Goal: Transaction & Acquisition: Purchase product/service

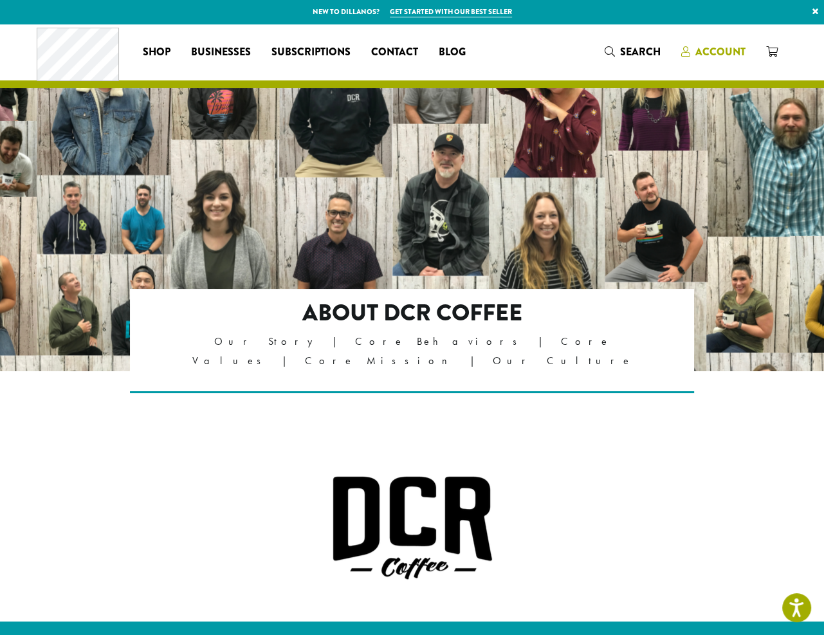
click at [710, 55] on span "Account" at bounding box center [720, 51] width 50 height 15
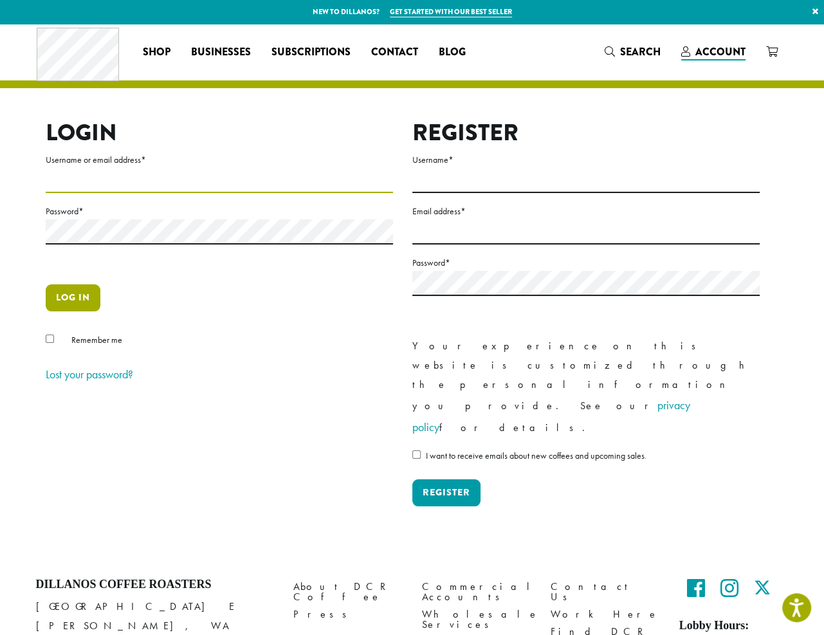
type input "**********"
click at [85, 295] on button "Log in" at bounding box center [73, 297] width 55 height 27
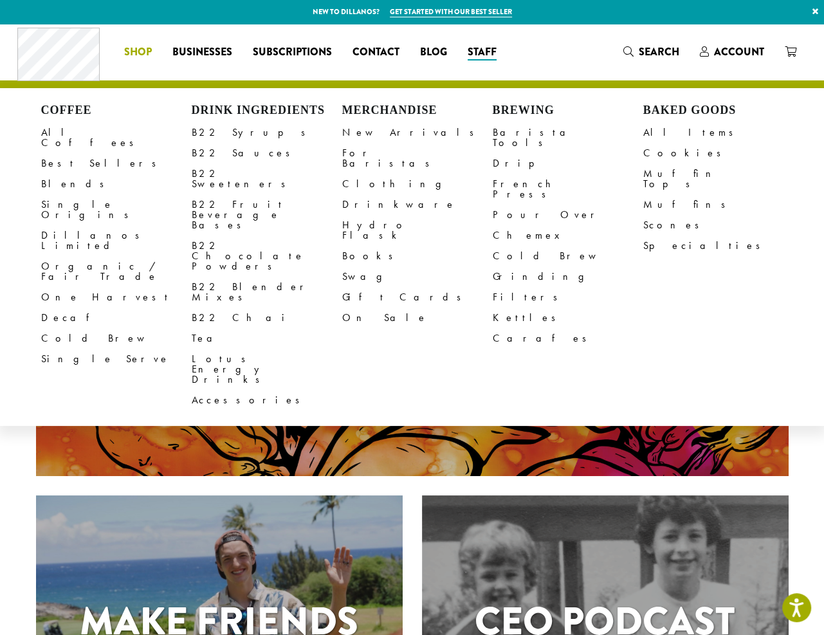
click at [139, 50] on span "Shop" at bounding box center [138, 52] width 28 height 16
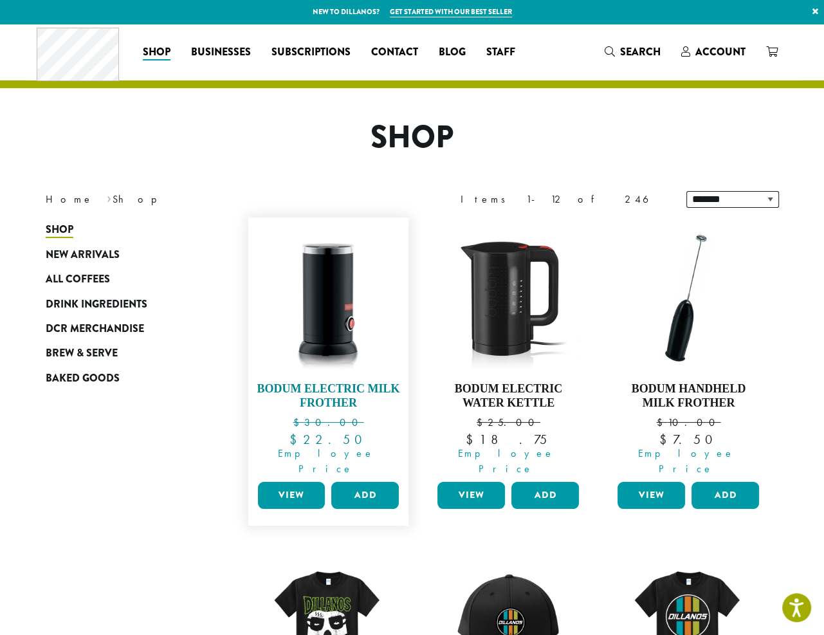
click at [325, 321] on img at bounding box center [328, 298] width 148 height 148
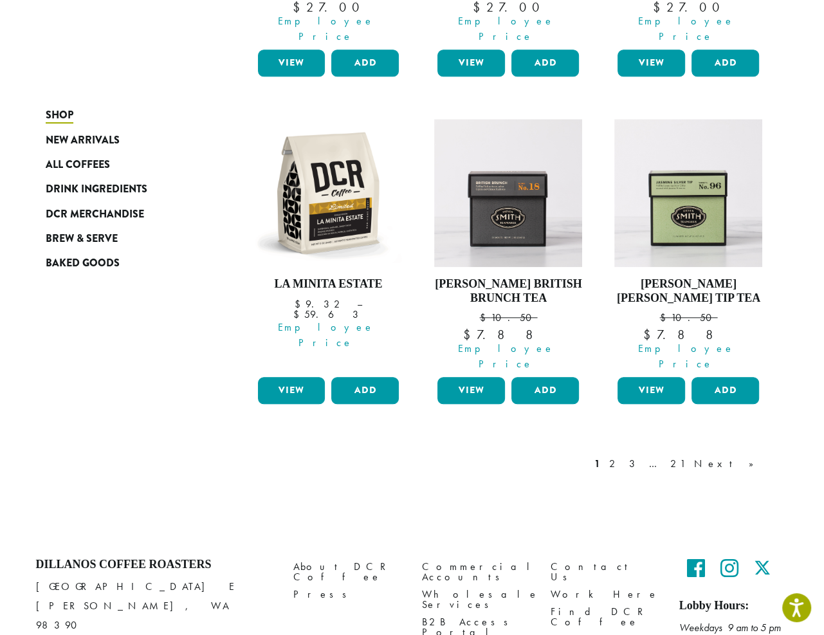
scroll to position [1092, 0]
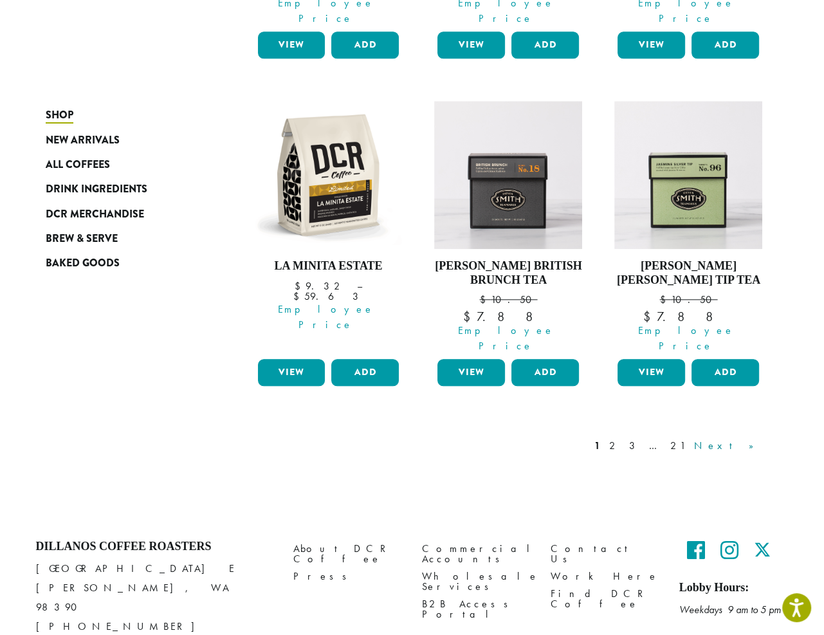
click at [755, 438] on link "Next »" at bounding box center [728, 445] width 74 height 15
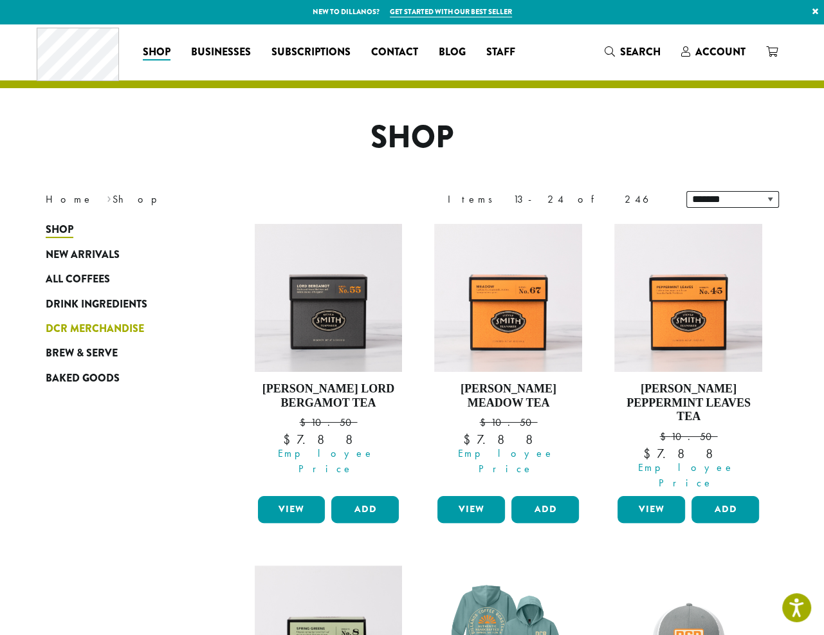
click at [72, 327] on span "DCR Merchandise" at bounding box center [95, 329] width 98 height 16
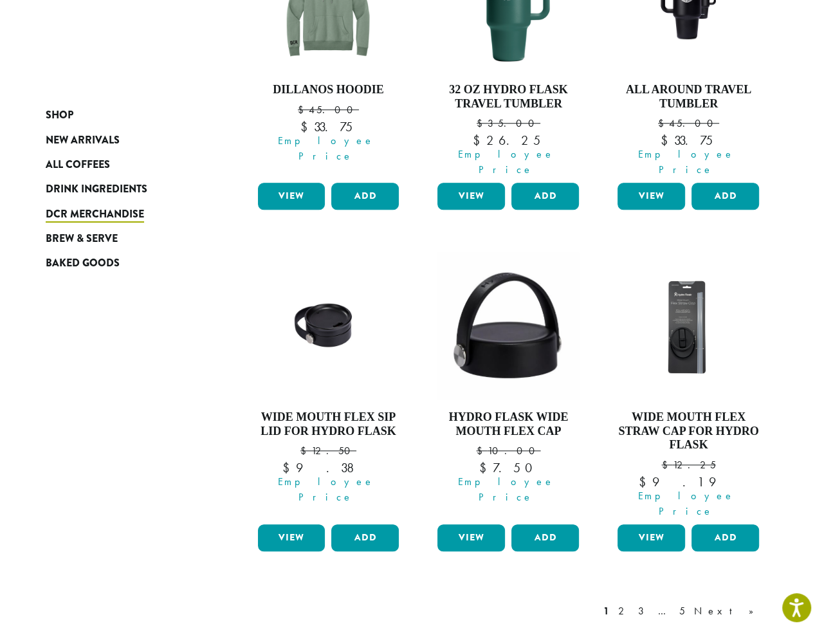
scroll to position [1029, 0]
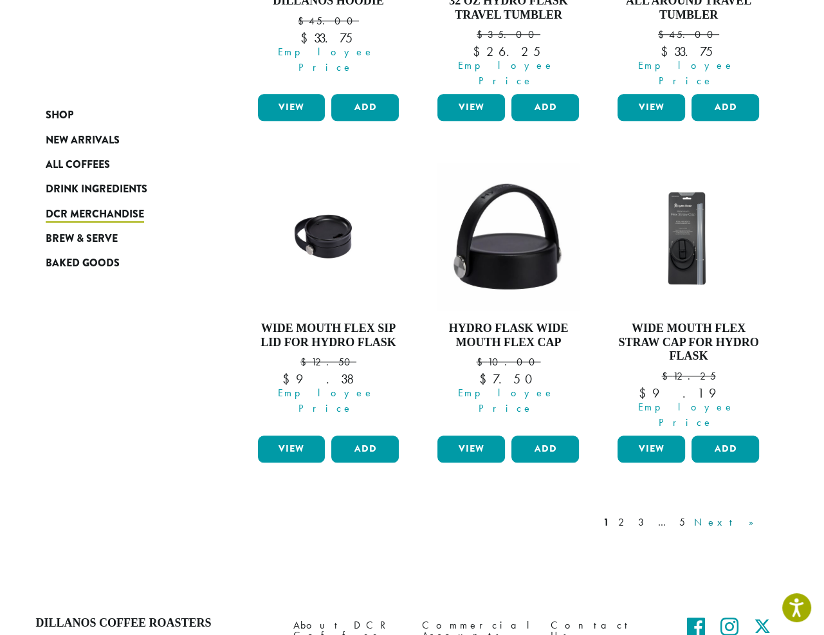
click at [747, 515] on link "Next »" at bounding box center [728, 522] width 74 height 15
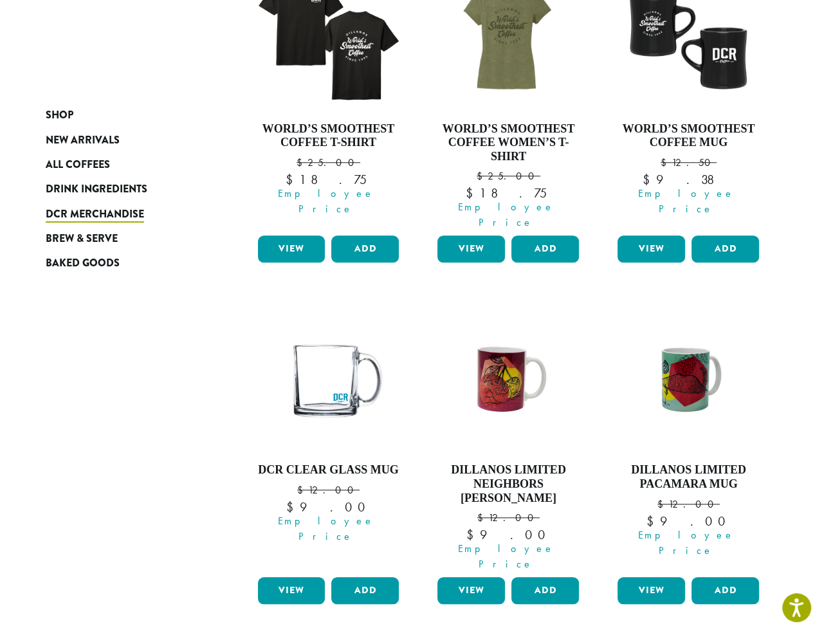
scroll to position [1044, 0]
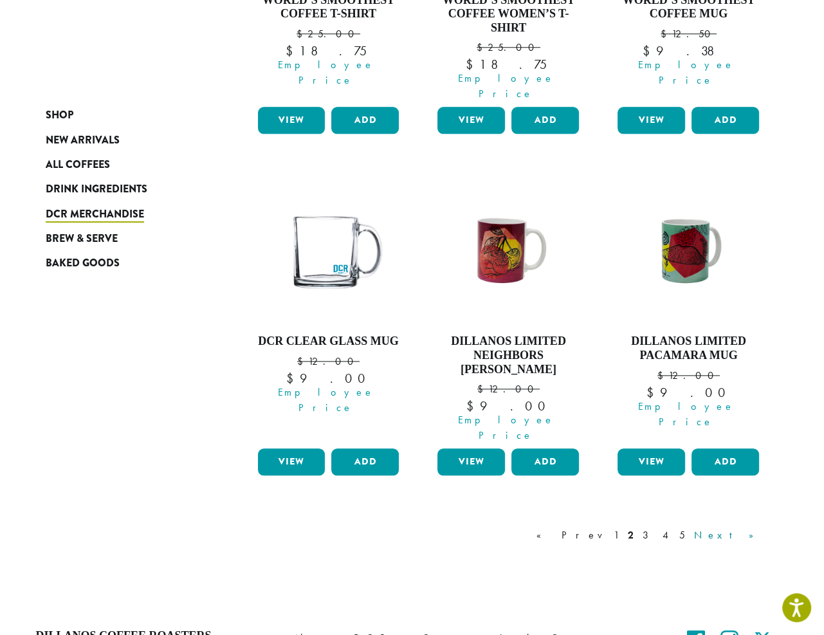
click at [752, 527] on link "Next »" at bounding box center [728, 534] width 74 height 15
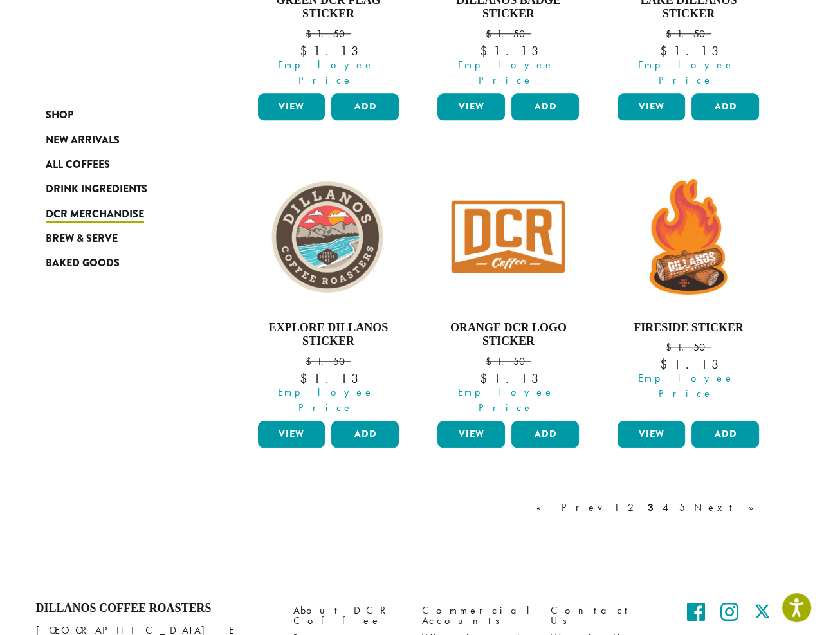
scroll to position [1092, 0]
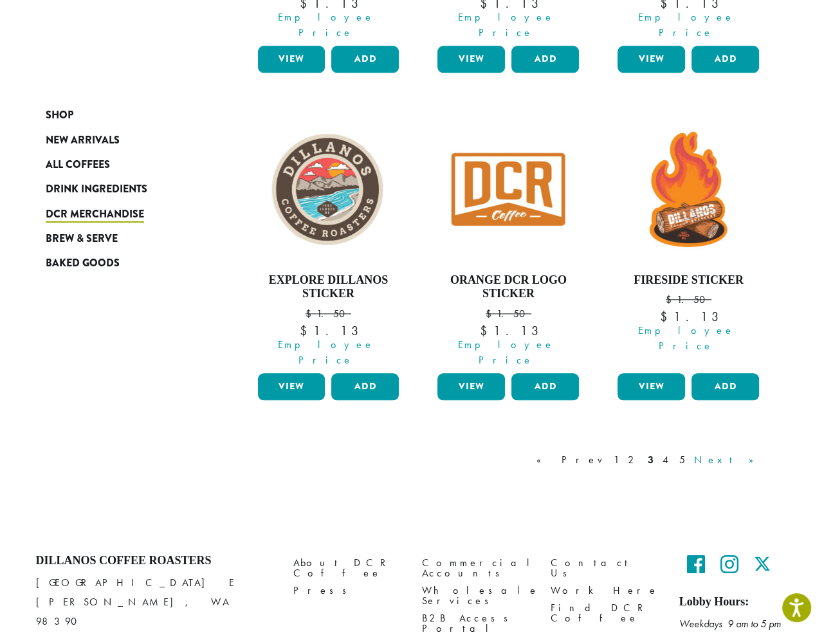
click at [751, 452] on link "Next »" at bounding box center [728, 459] width 74 height 15
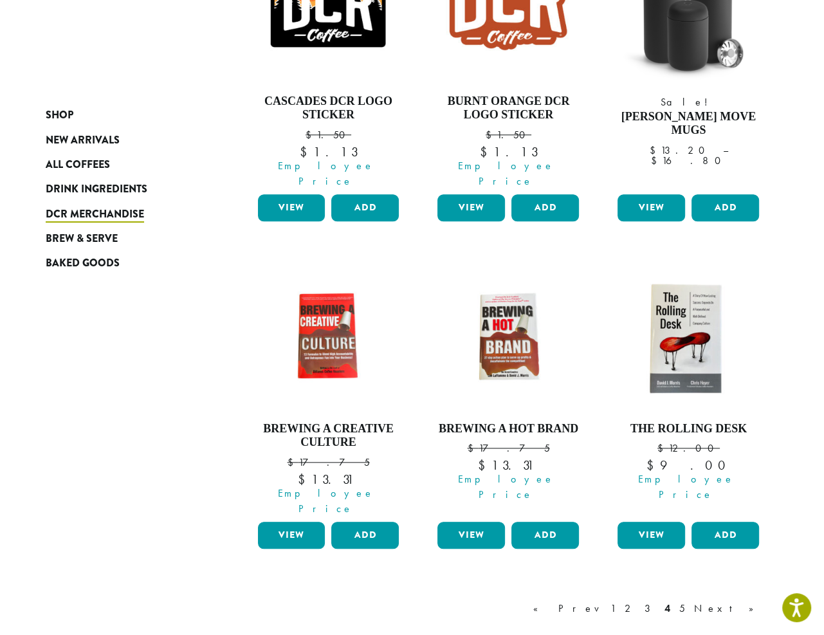
scroll to position [1092, 0]
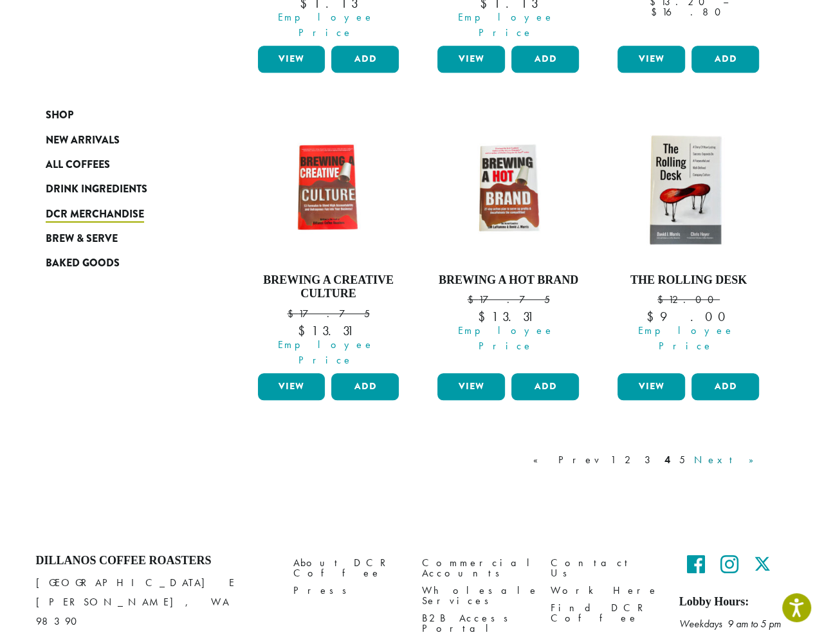
click at [752, 452] on link "Next »" at bounding box center [728, 459] width 74 height 15
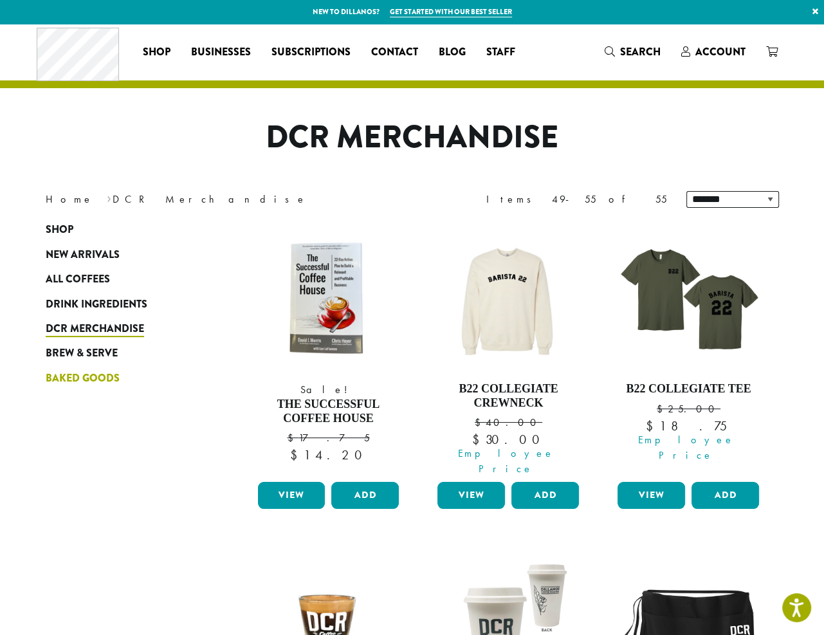
click at [69, 374] on span "Baked Goods" at bounding box center [83, 379] width 74 height 16
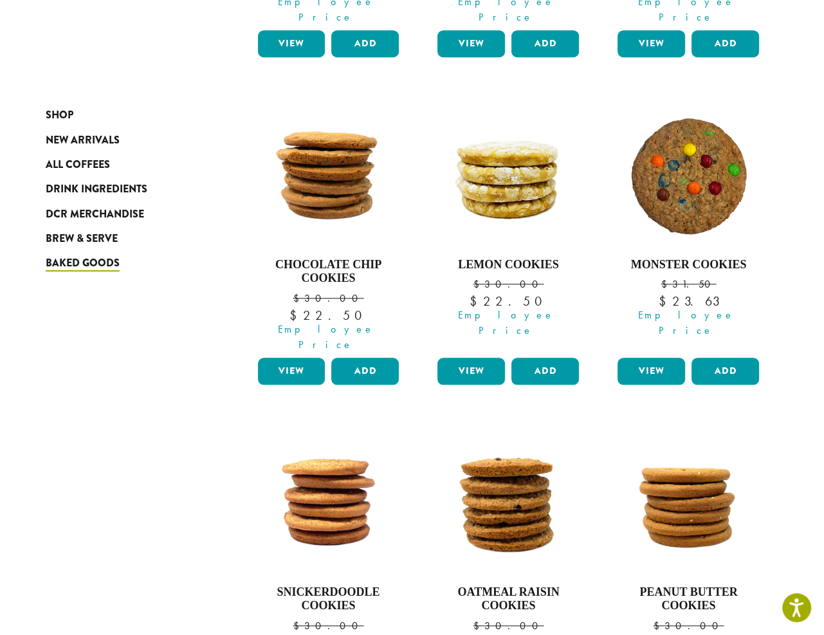
scroll to position [965, 0]
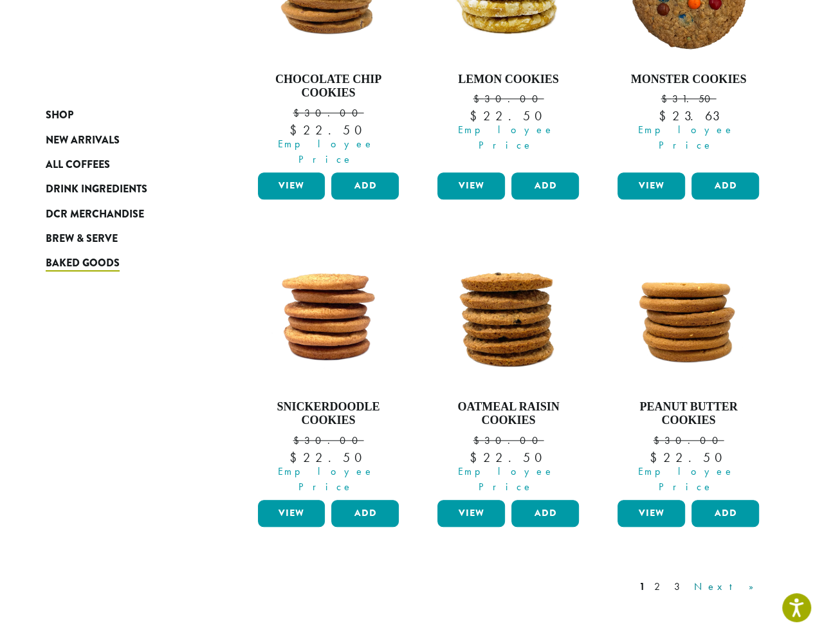
click at [746, 579] on link "Next »" at bounding box center [728, 586] width 74 height 15
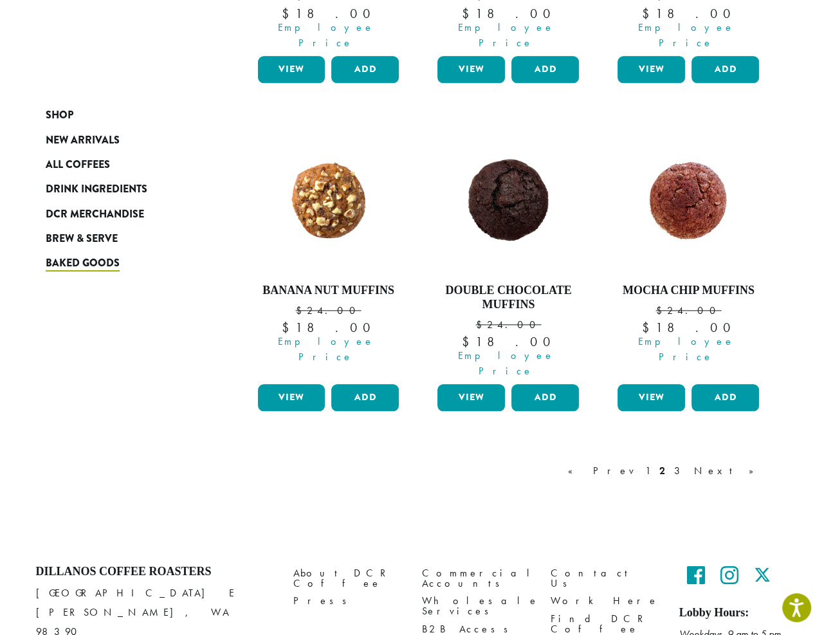
scroll to position [1106, 0]
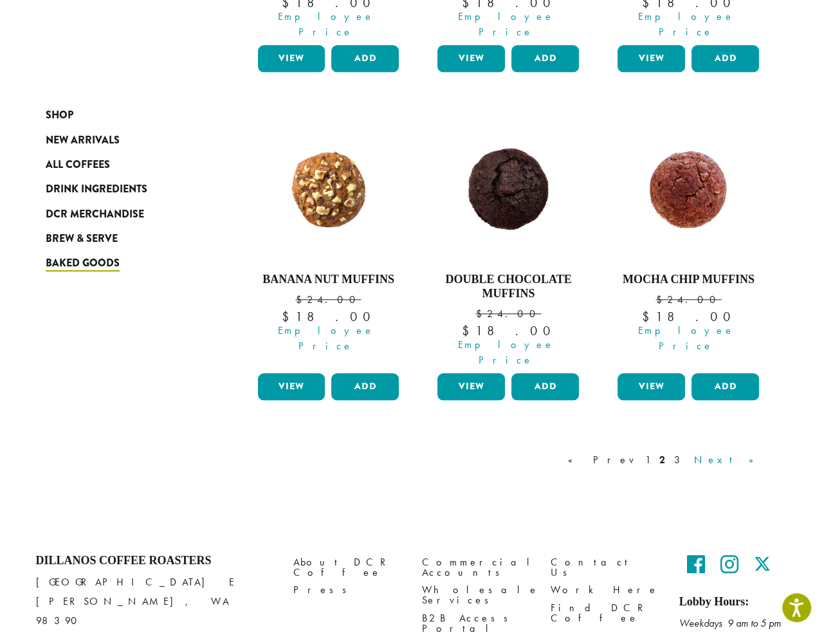
click at [744, 452] on link "Next »" at bounding box center [728, 459] width 74 height 15
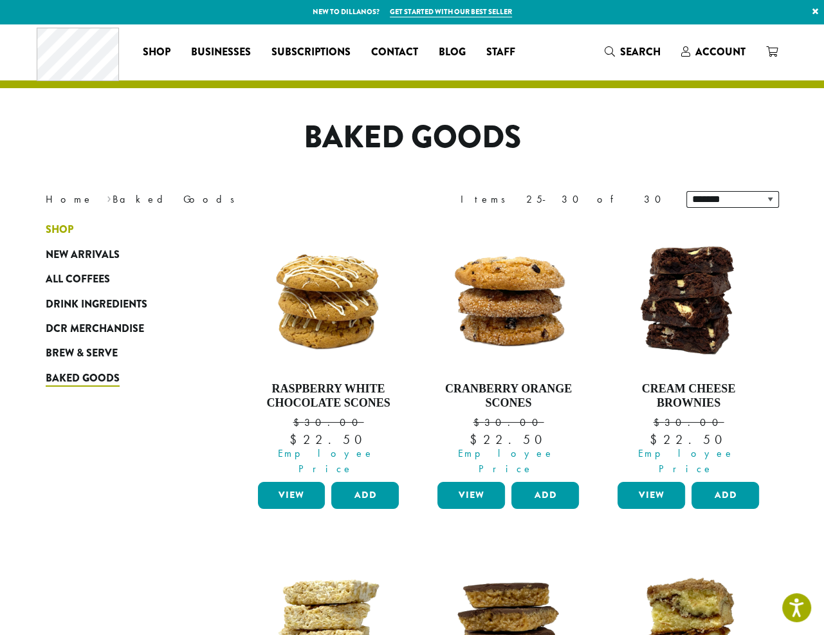
click at [53, 230] on span "Shop" at bounding box center [60, 230] width 28 height 16
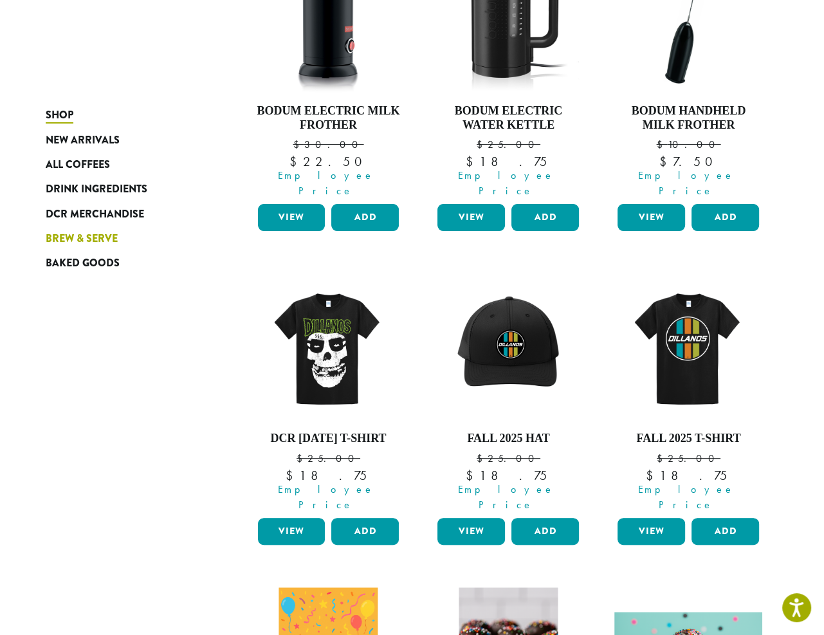
scroll to position [257, 0]
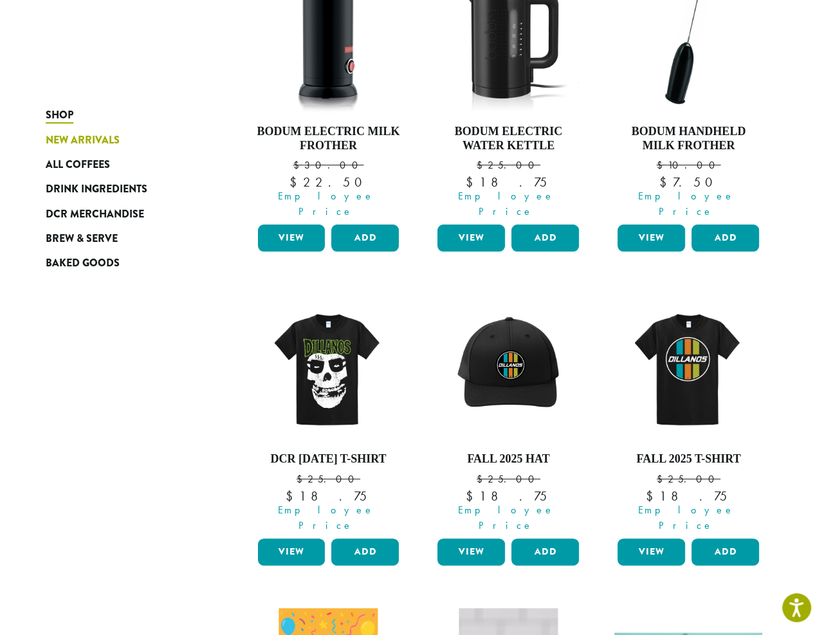
click at [69, 145] on span "New Arrivals" at bounding box center [83, 141] width 74 height 16
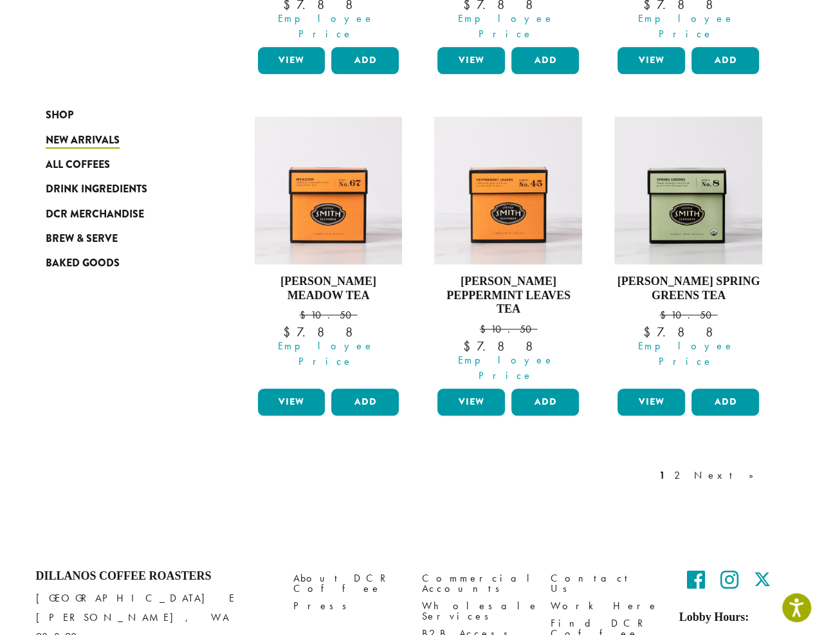
scroll to position [1094, 0]
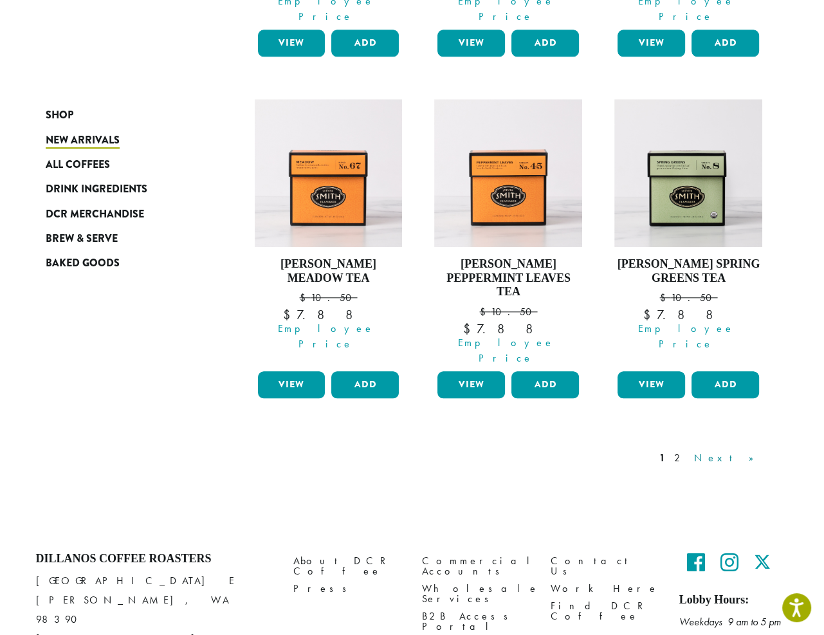
click at [742, 450] on link "Next »" at bounding box center [728, 457] width 74 height 15
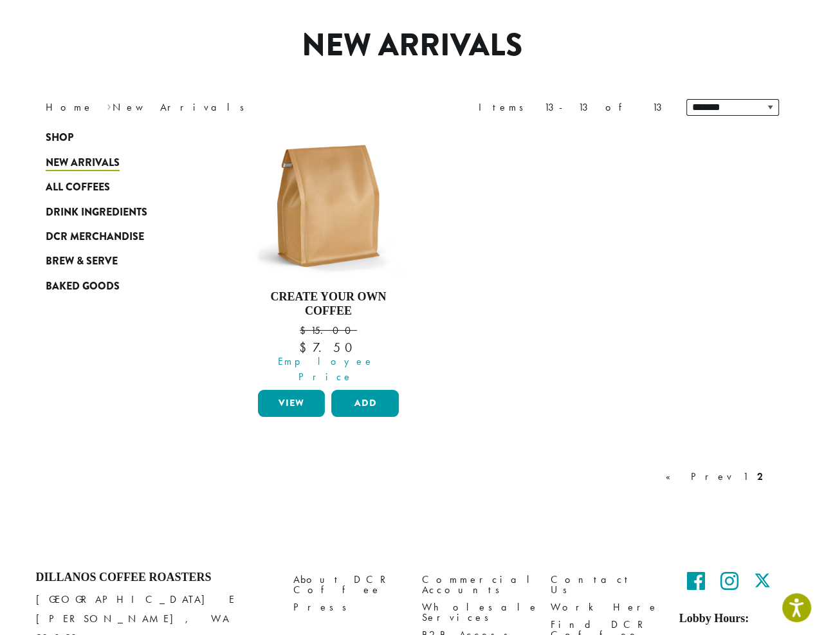
scroll to position [79, 0]
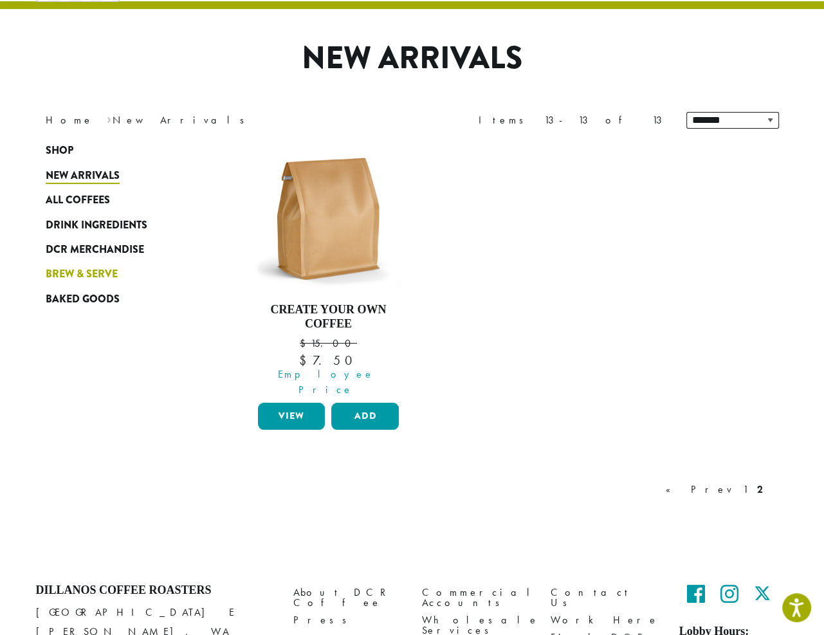
click at [69, 271] on span "Brew & Serve" at bounding box center [82, 274] width 72 height 16
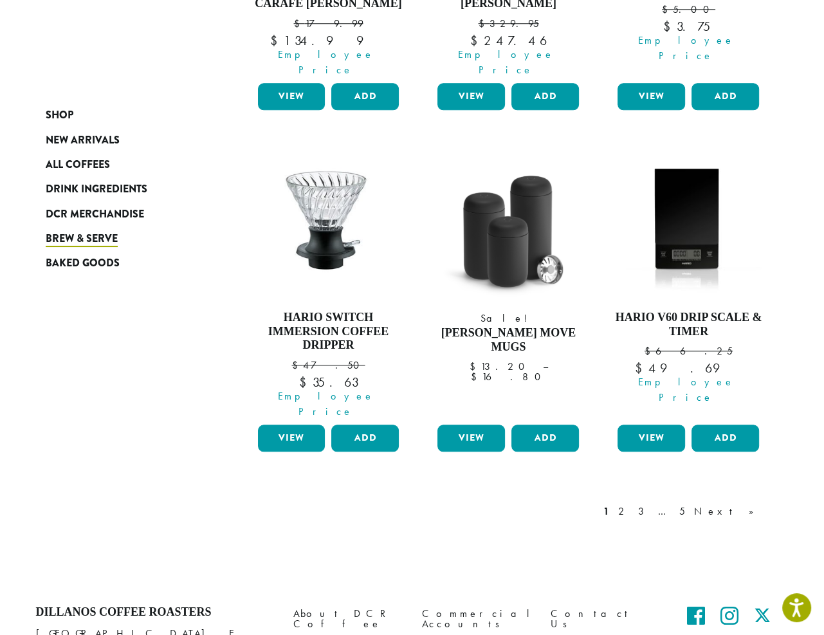
scroll to position [1119, 0]
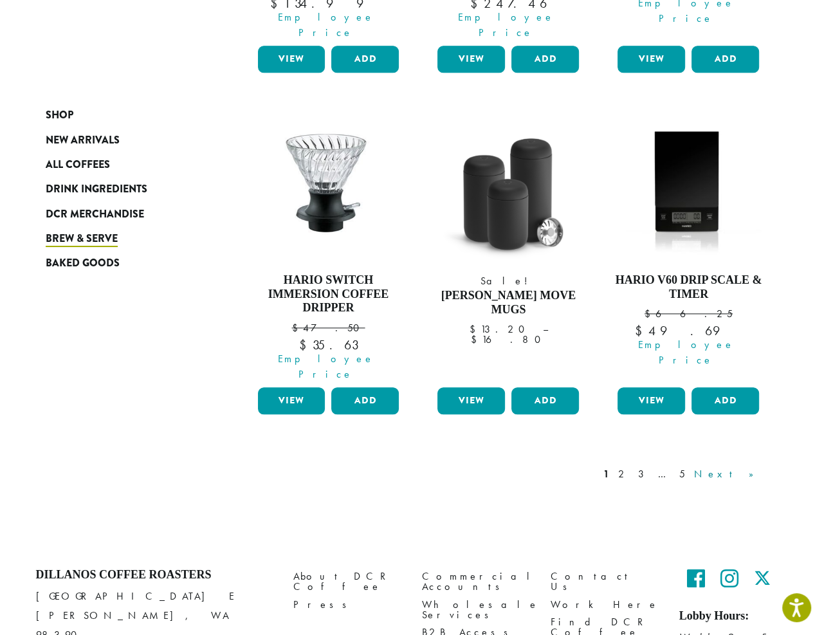
click at [753, 466] on link "Next »" at bounding box center [728, 473] width 74 height 15
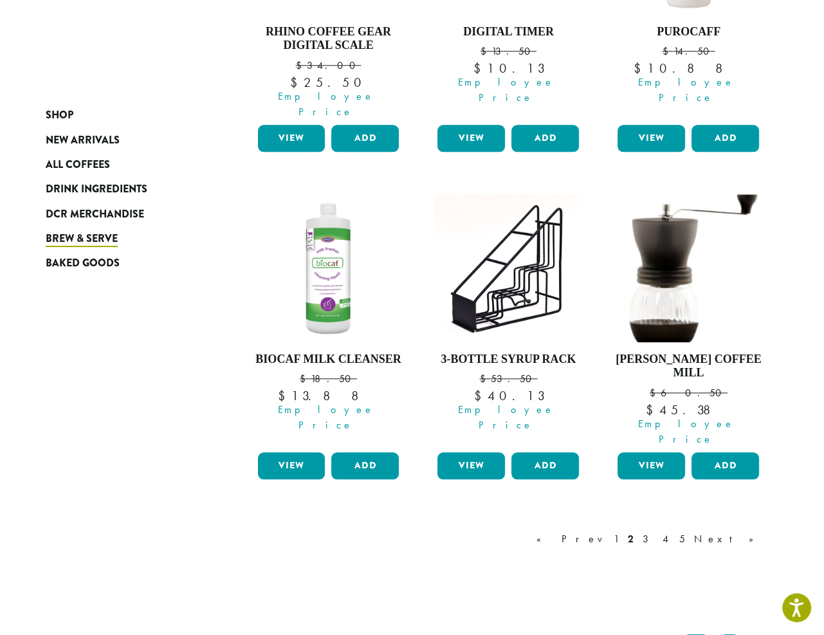
scroll to position [1119, 0]
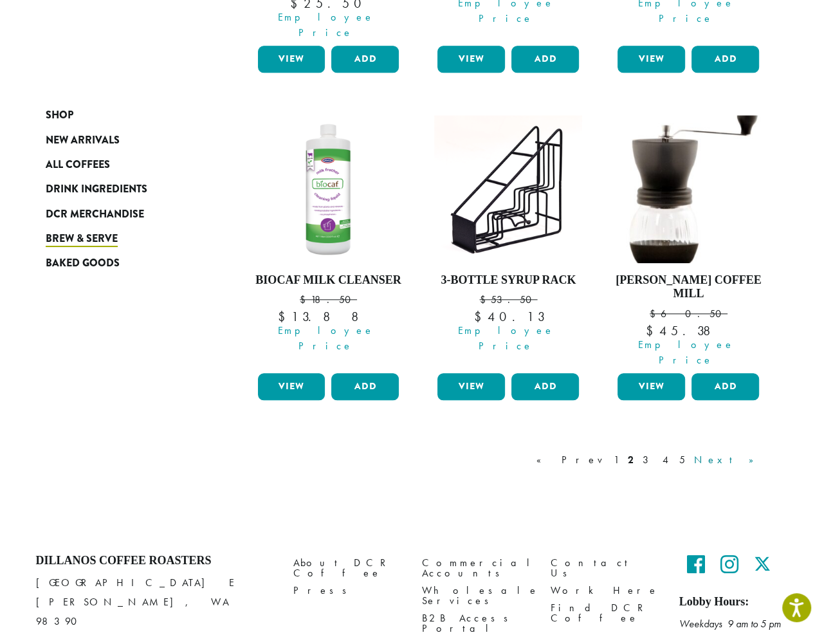
click at [742, 452] on link "Next »" at bounding box center [728, 459] width 74 height 15
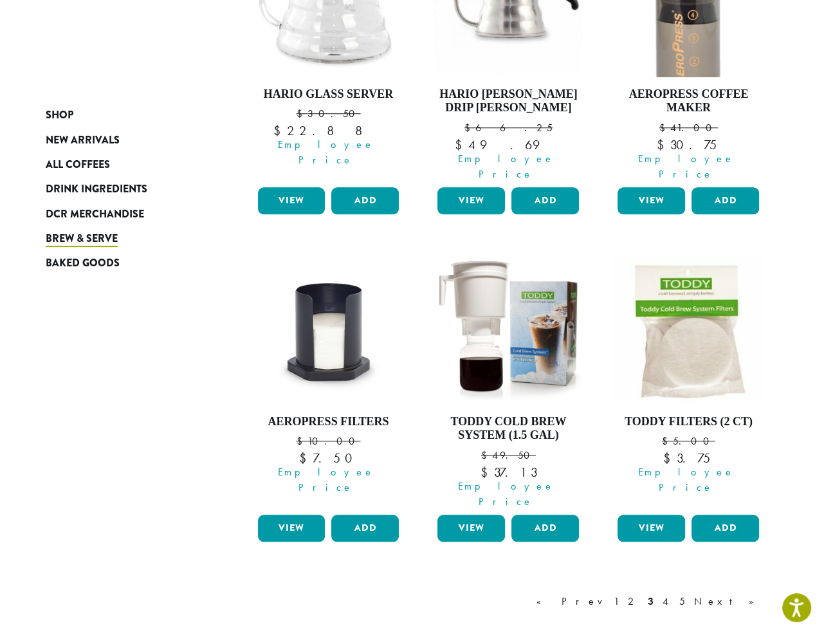
scroll to position [1092, 0]
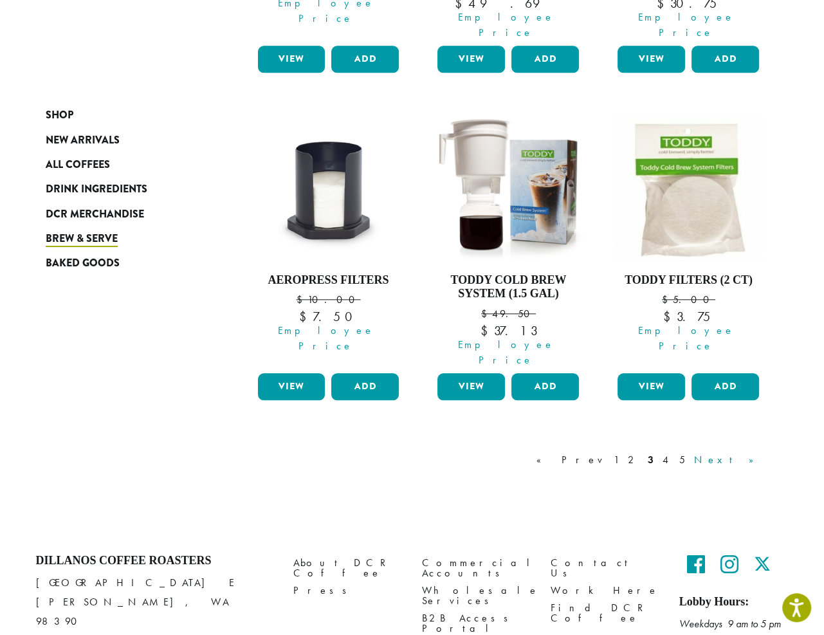
click at [747, 452] on link "Next »" at bounding box center [728, 459] width 74 height 15
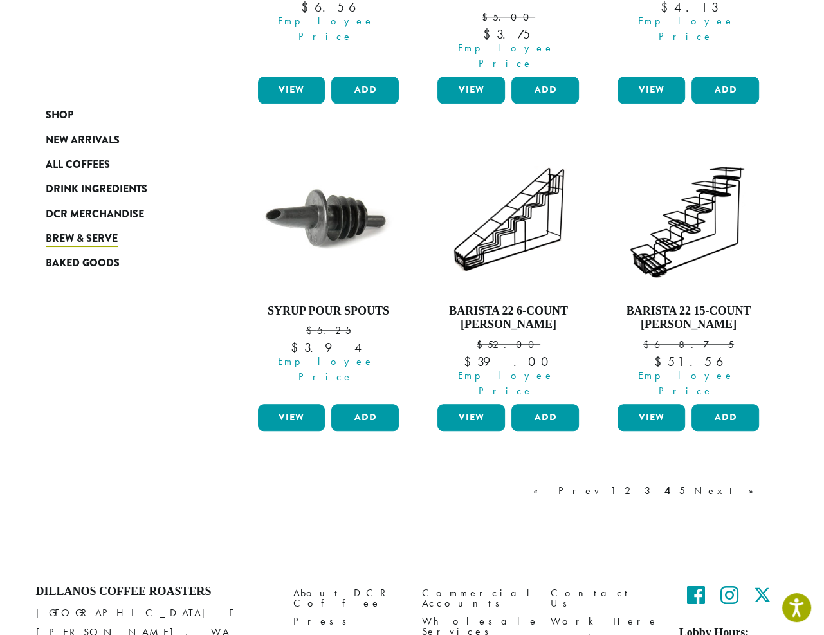
scroll to position [1091, 0]
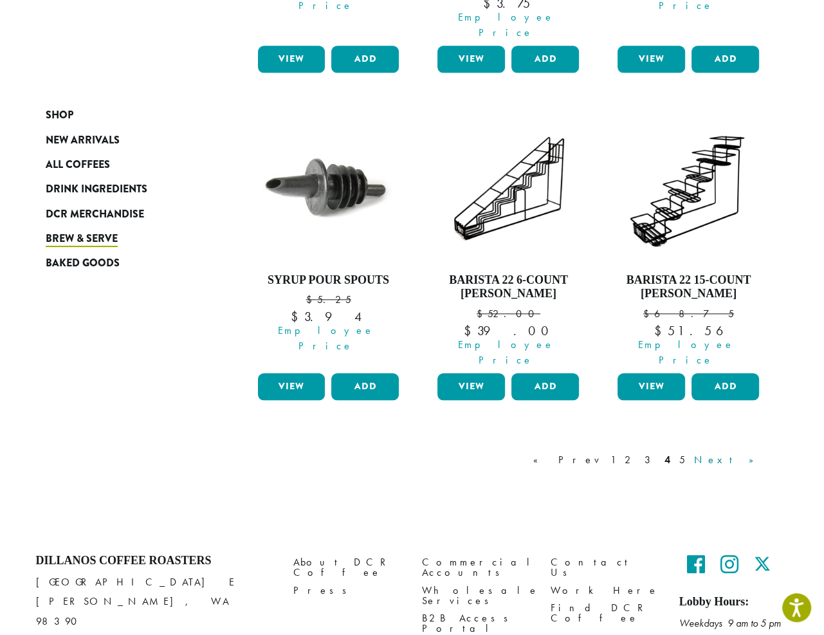
click at [751, 452] on link "Next »" at bounding box center [728, 459] width 74 height 15
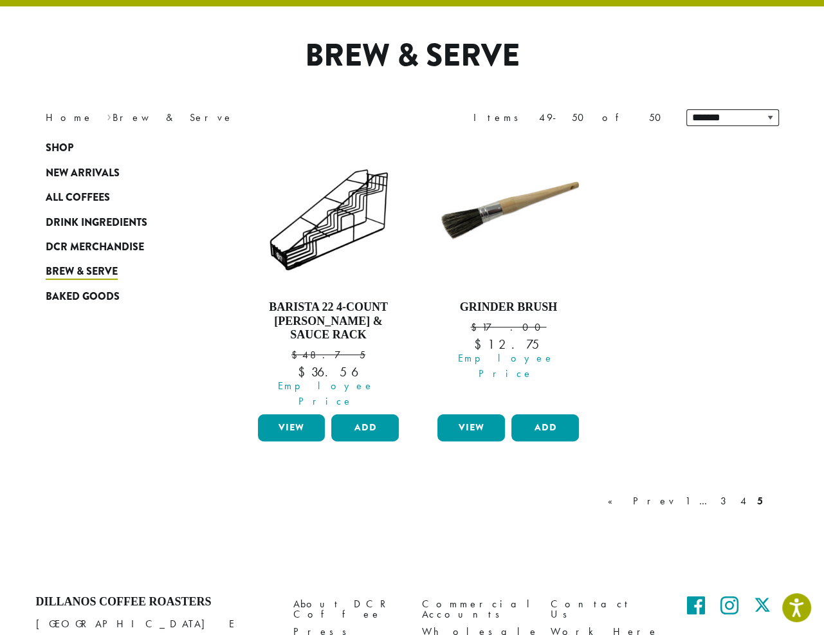
scroll to position [79, 0]
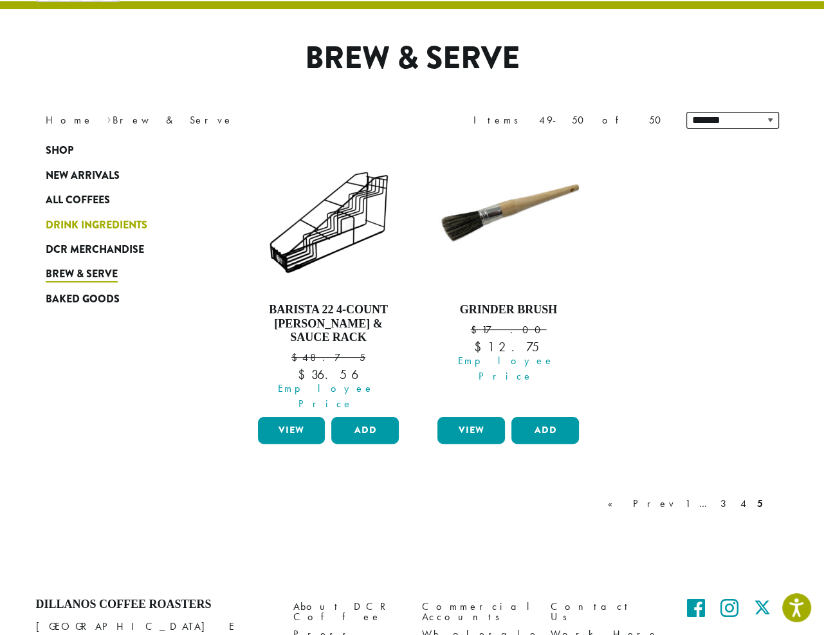
click at [69, 226] on span "Drink Ingredients" at bounding box center [97, 225] width 102 height 16
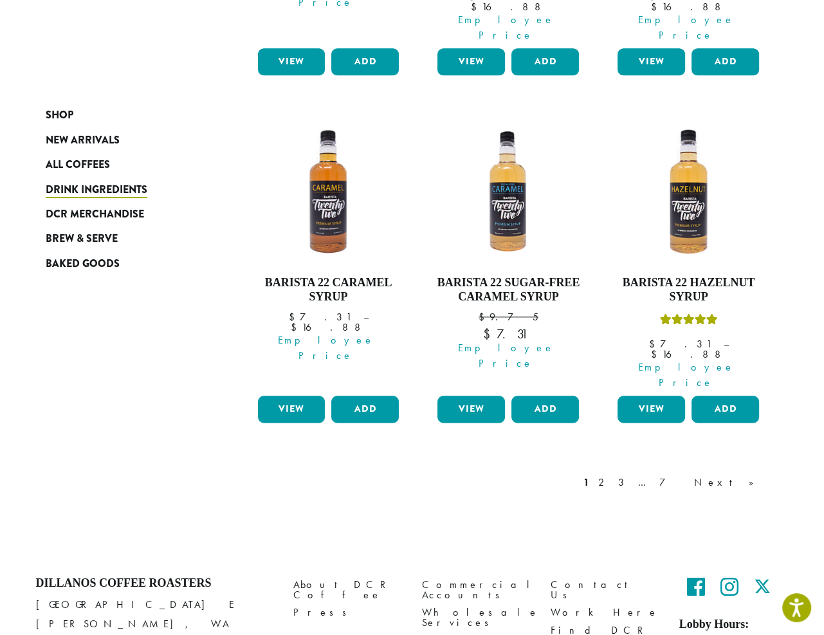
scroll to position [1124, 0]
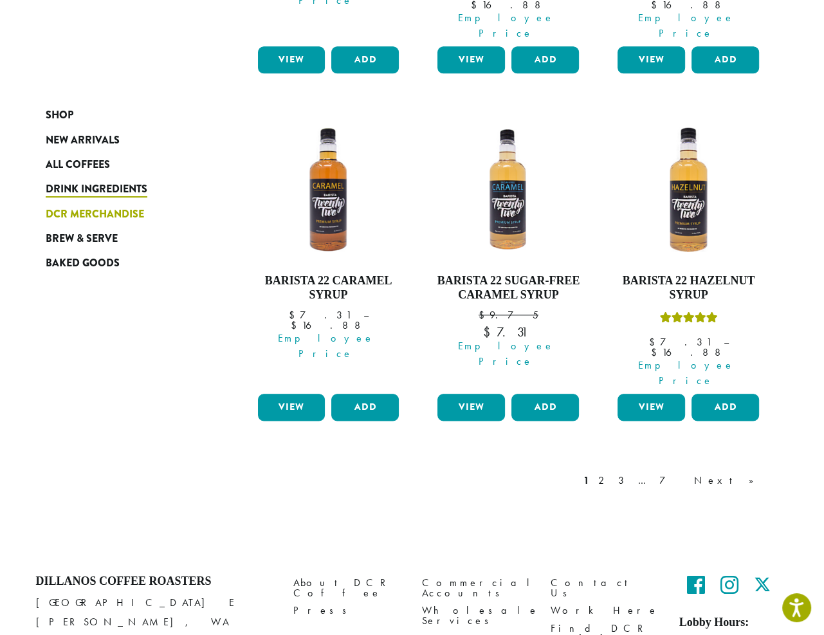
click at [68, 215] on span "DCR Merchandise" at bounding box center [95, 214] width 98 height 16
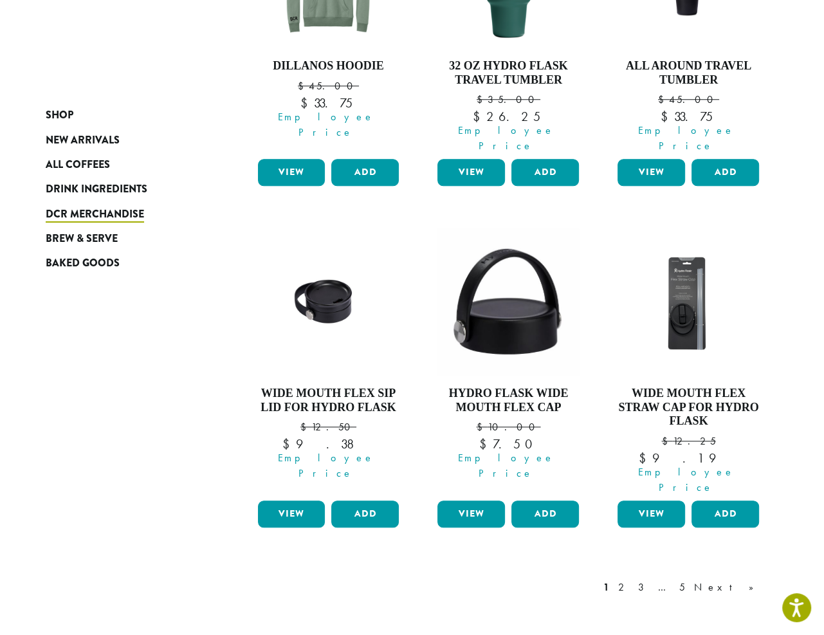
scroll to position [1029, 0]
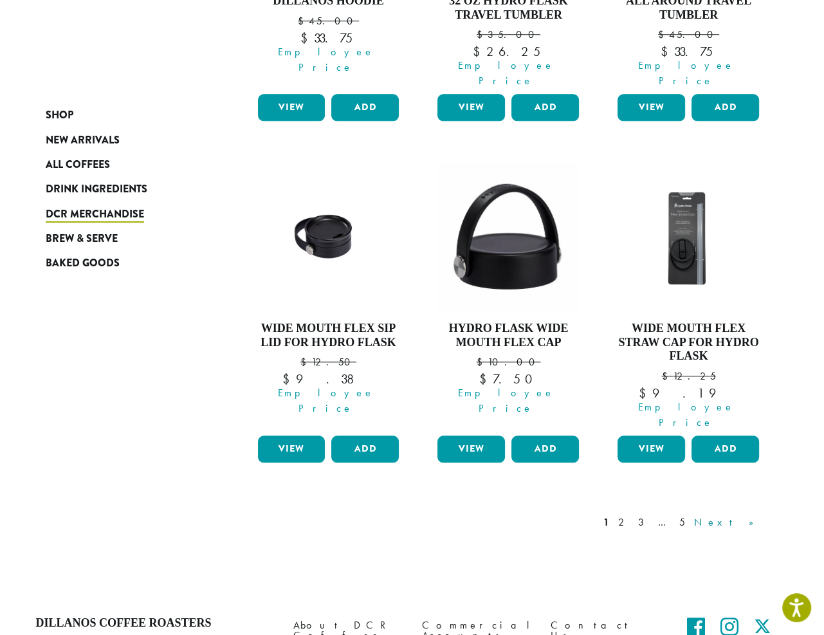
click at [756, 515] on link "Next »" at bounding box center [728, 522] width 74 height 15
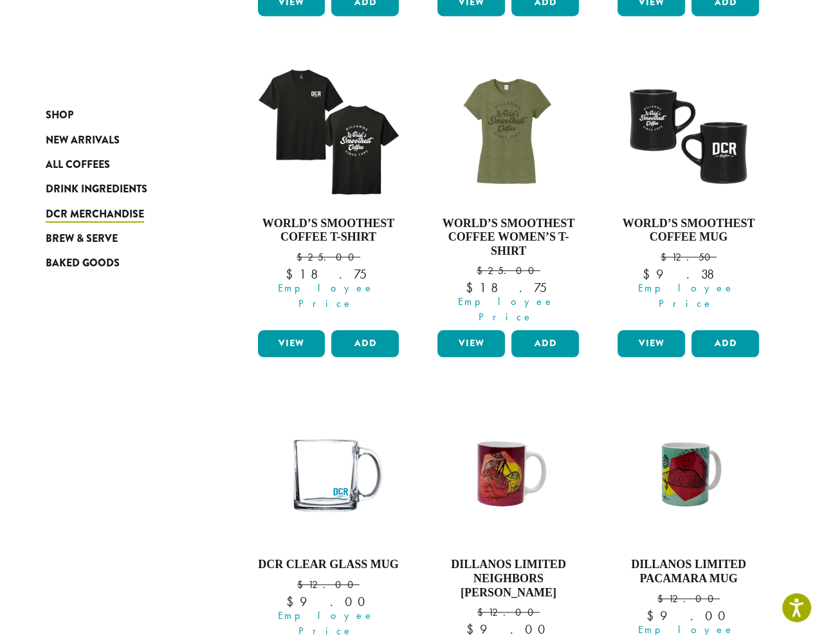
scroll to position [980, 0]
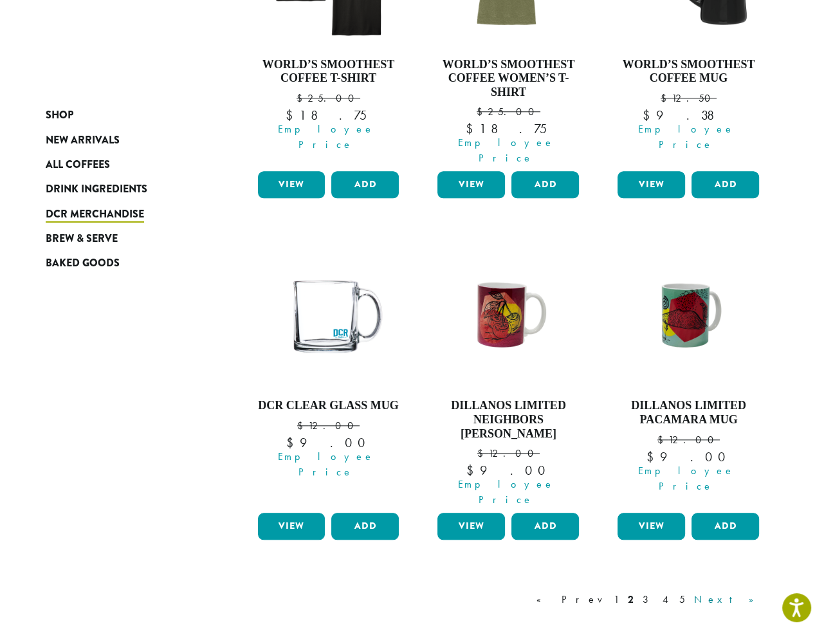
click at [752, 592] on link "Next »" at bounding box center [728, 599] width 74 height 15
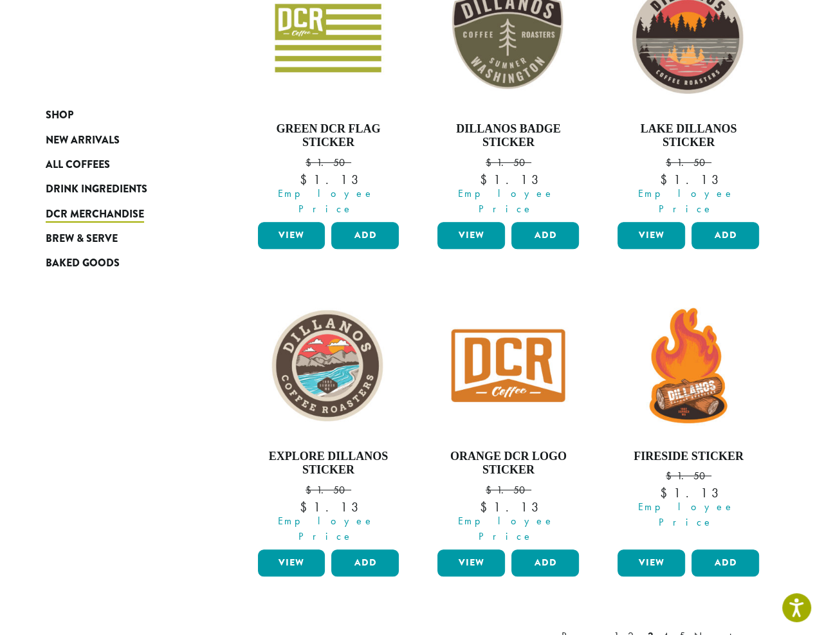
scroll to position [1092, 0]
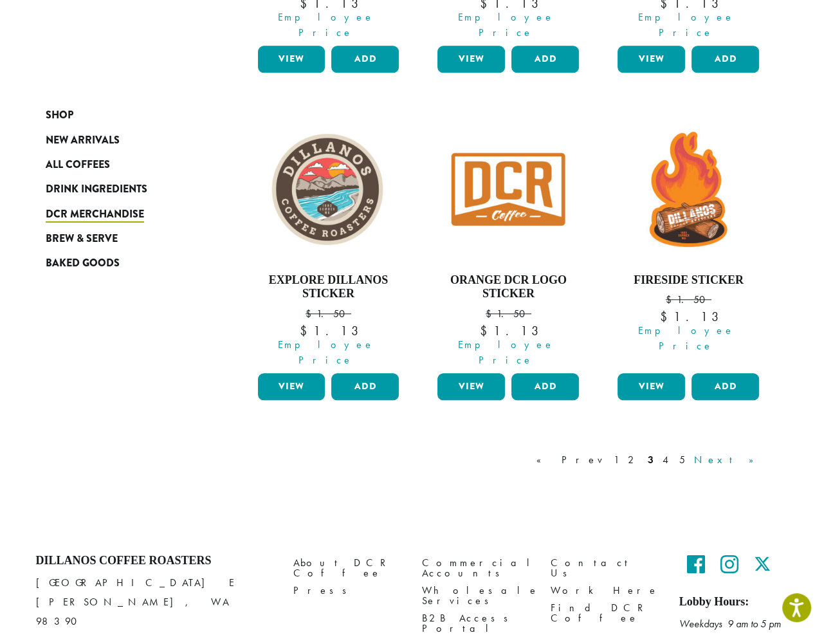
click at [753, 452] on link "Next »" at bounding box center [728, 459] width 74 height 15
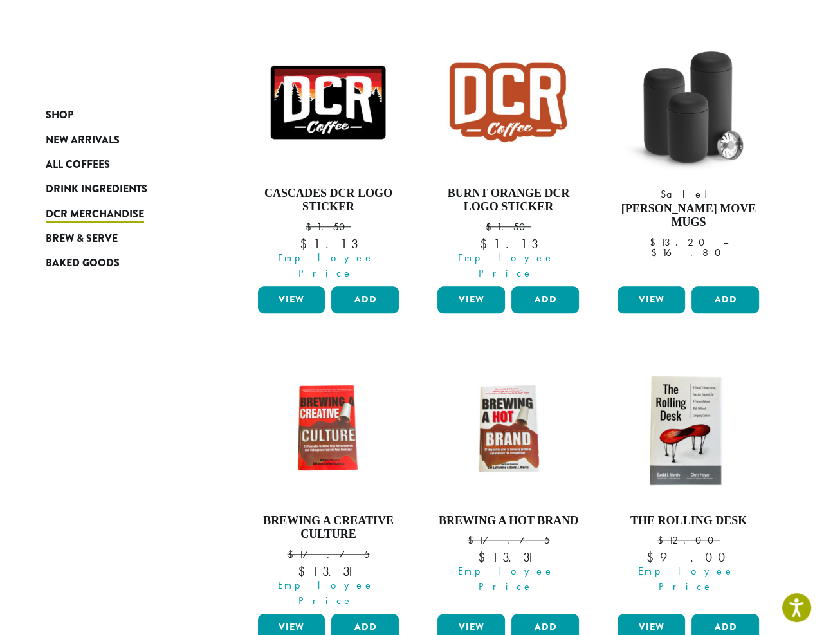
scroll to position [1092, 0]
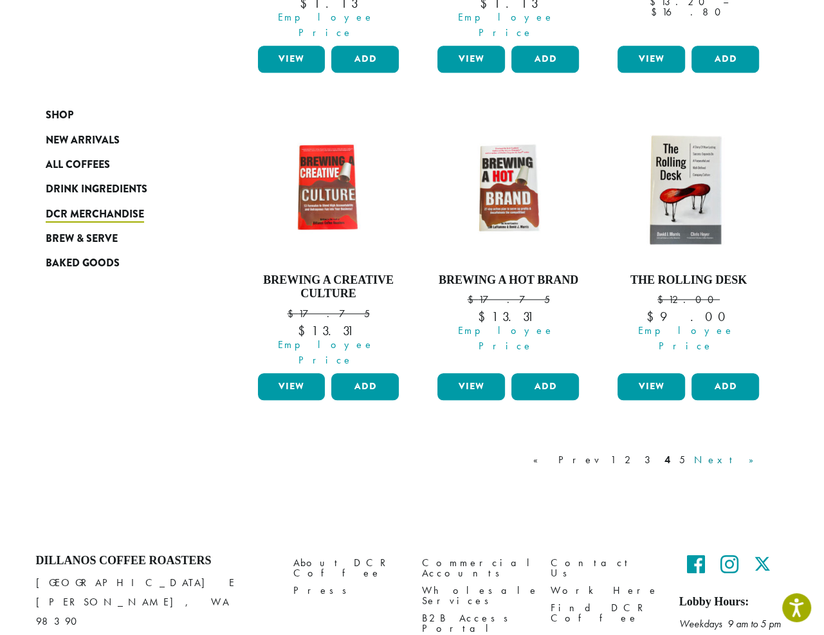
click at [746, 452] on link "Next »" at bounding box center [728, 459] width 74 height 15
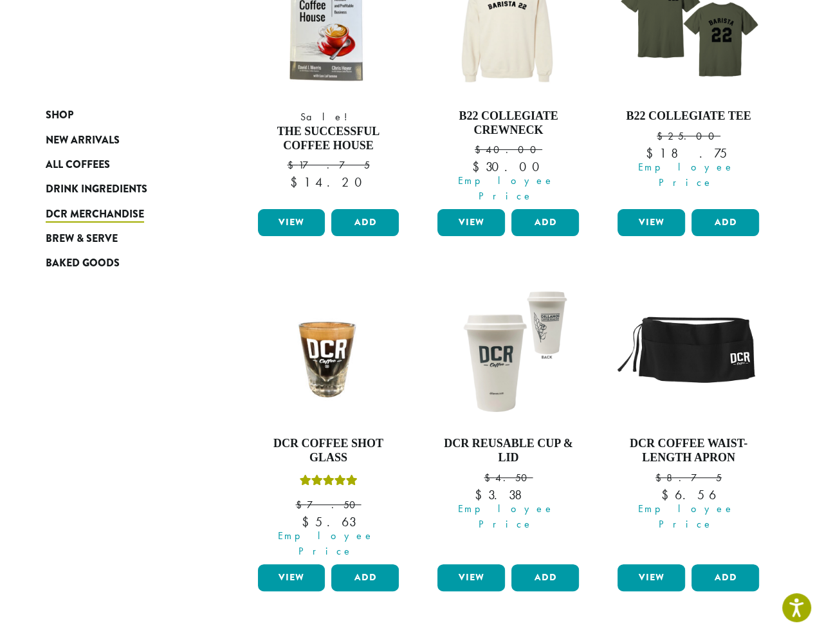
scroll to position [79, 0]
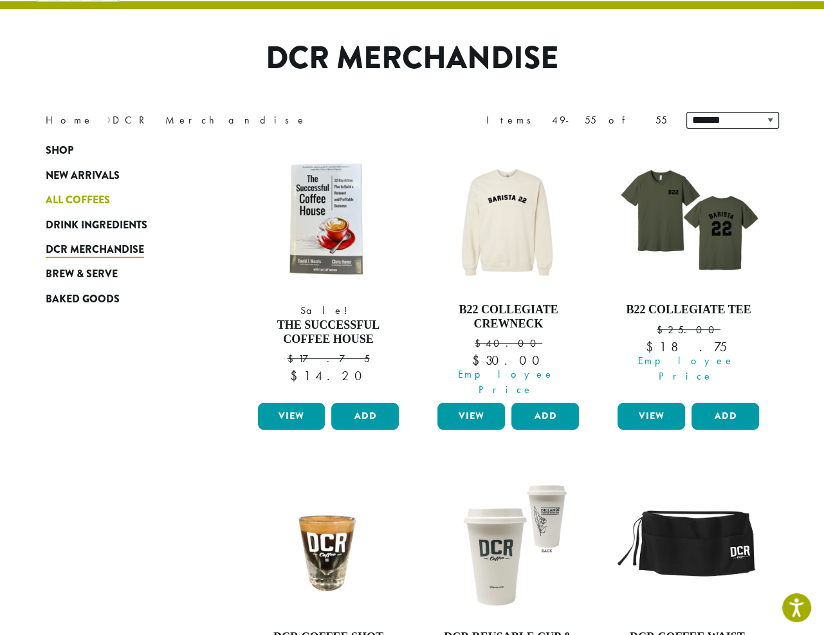
click at [65, 201] on span "All Coffees" at bounding box center [78, 200] width 64 height 16
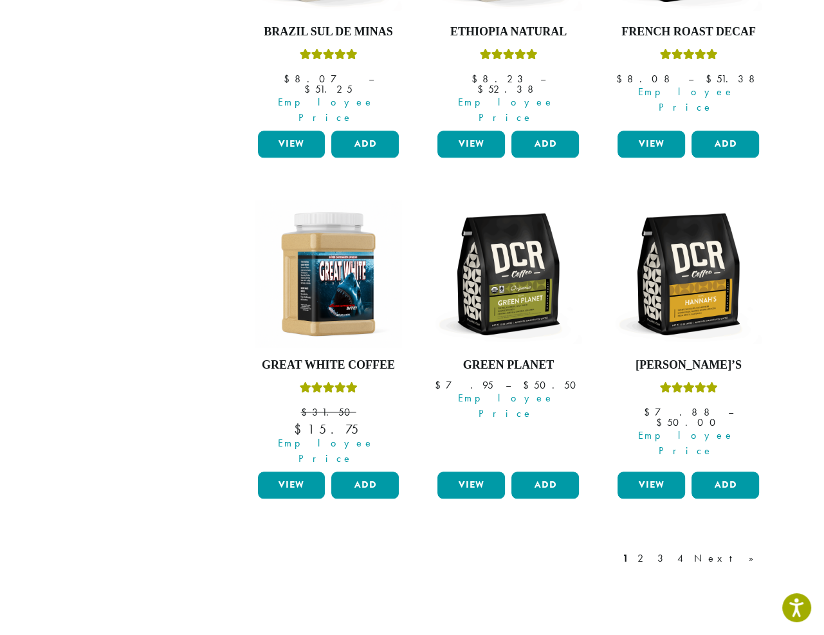
scroll to position [1029, 0]
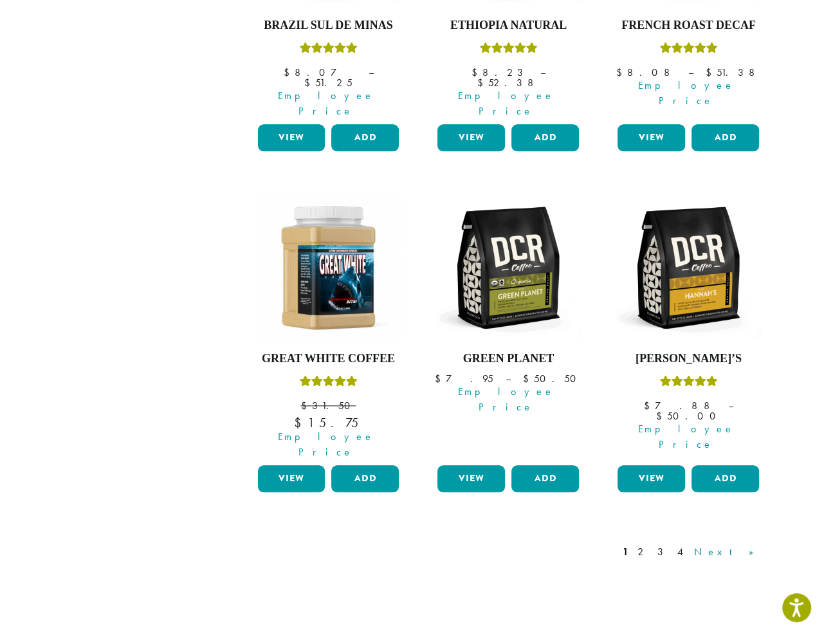
click at [741, 544] on link "Next »" at bounding box center [728, 551] width 74 height 15
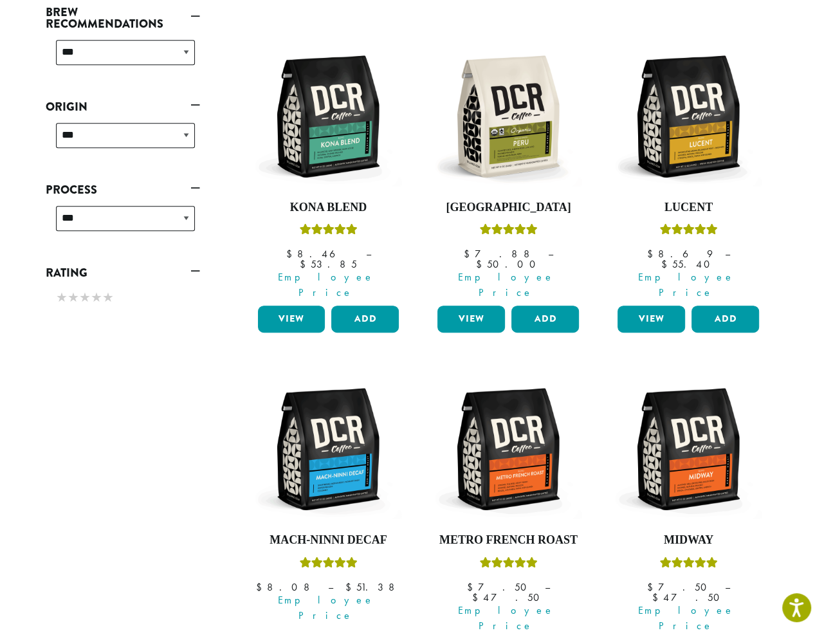
scroll to position [1072, 0]
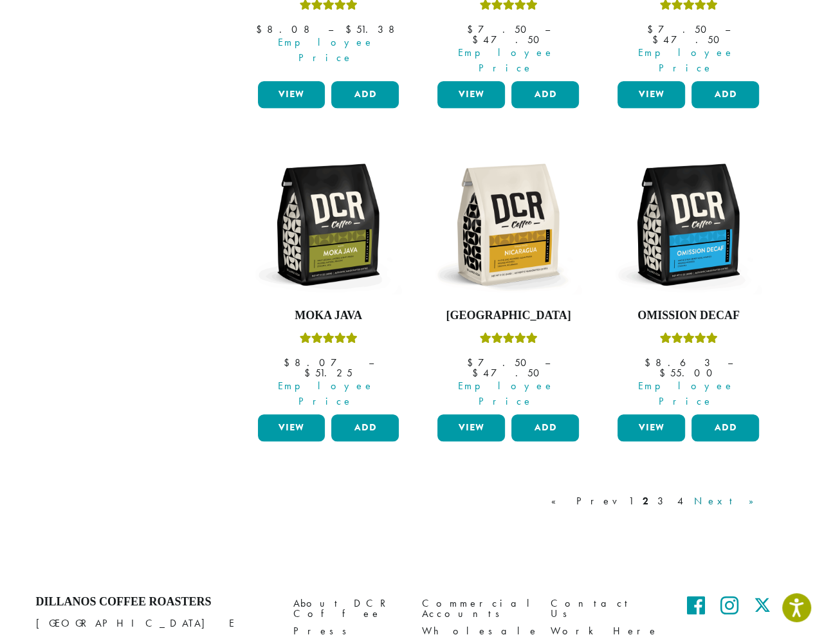
click at [749, 493] on link "Next »" at bounding box center [728, 500] width 74 height 15
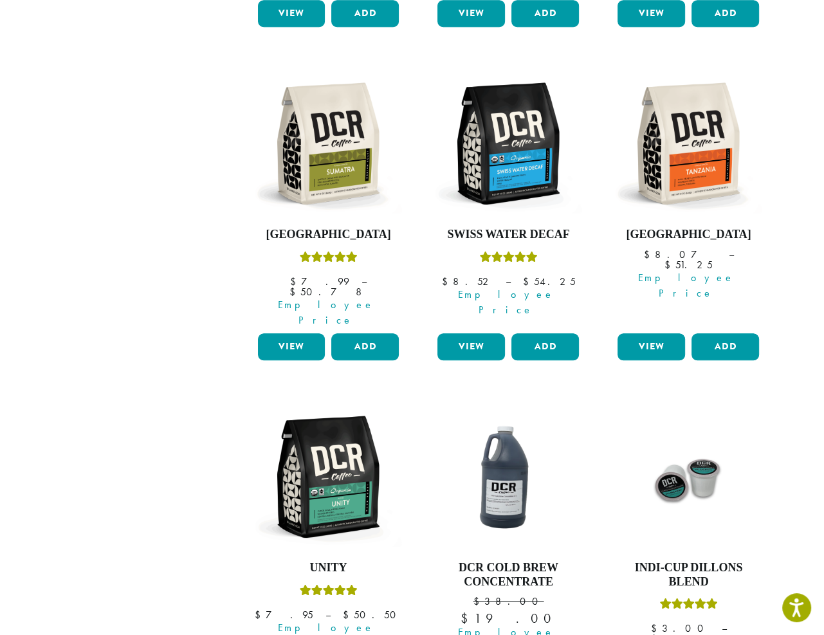
scroll to position [79, 0]
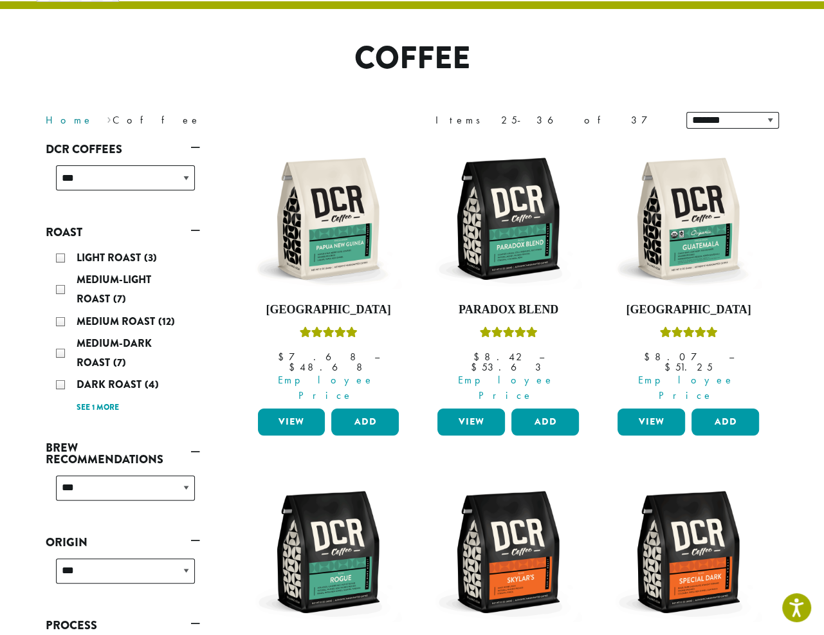
click at [64, 122] on link "Home" at bounding box center [70, 120] width 48 height 14
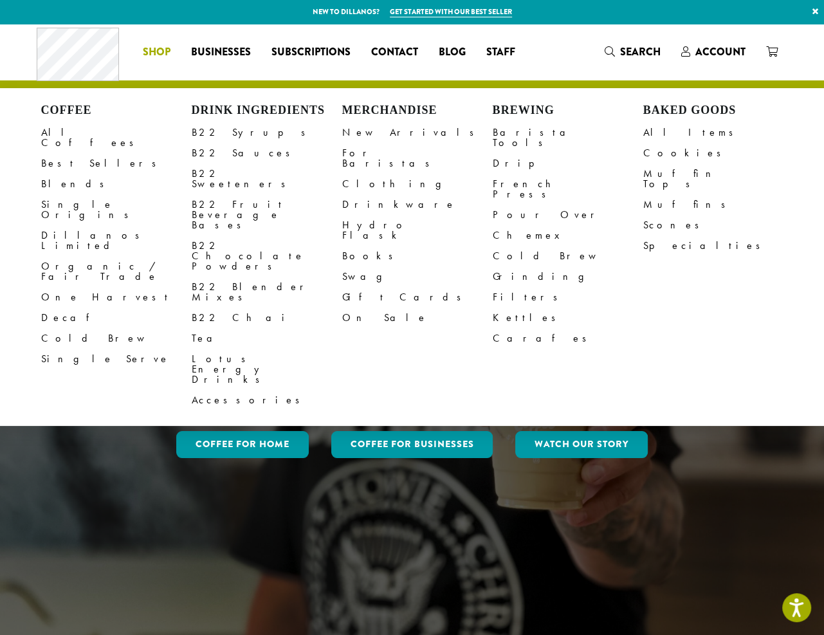
click at [163, 46] on span "Shop" at bounding box center [157, 52] width 28 height 16
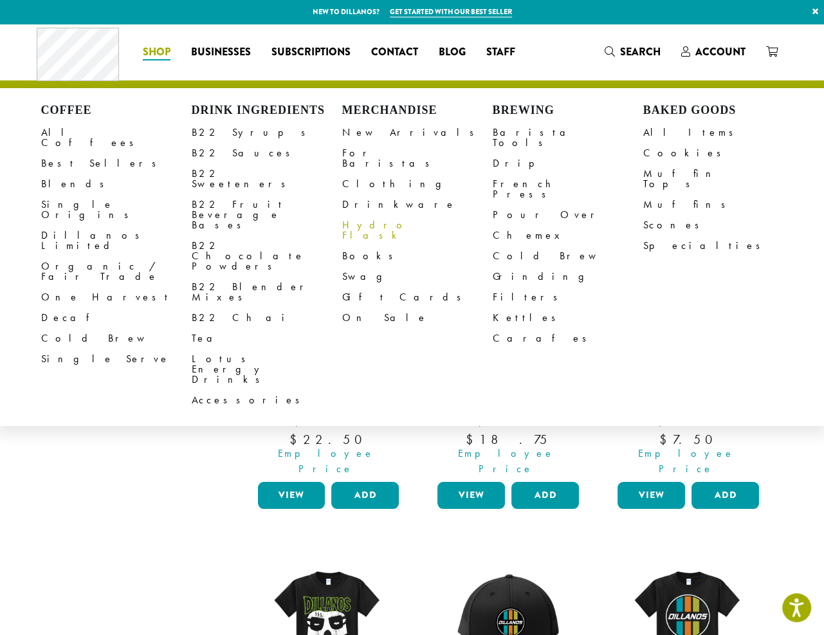
click at [353, 215] on link "Hydro Flask" at bounding box center [417, 230] width 151 height 31
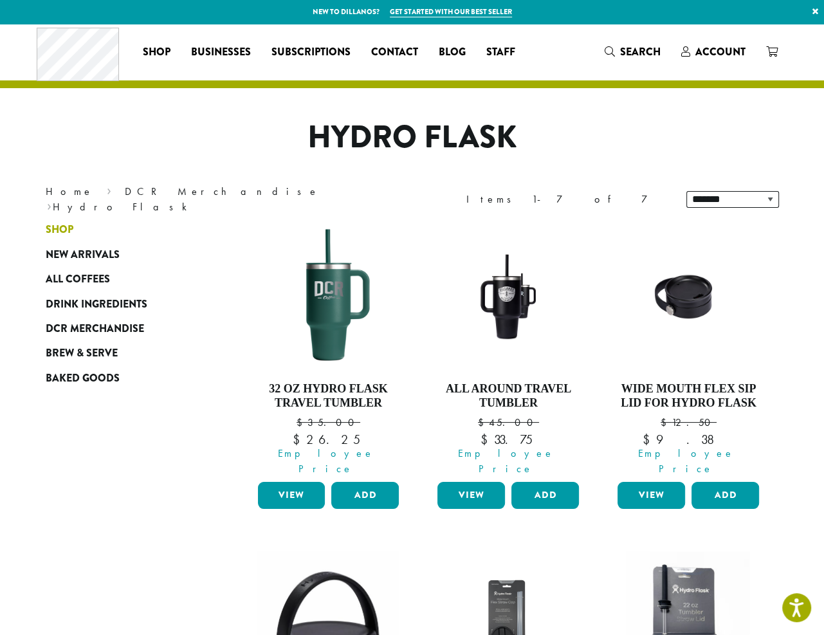
click at [55, 228] on span "Shop" at bounding box center [60, 230] width 28 height 16
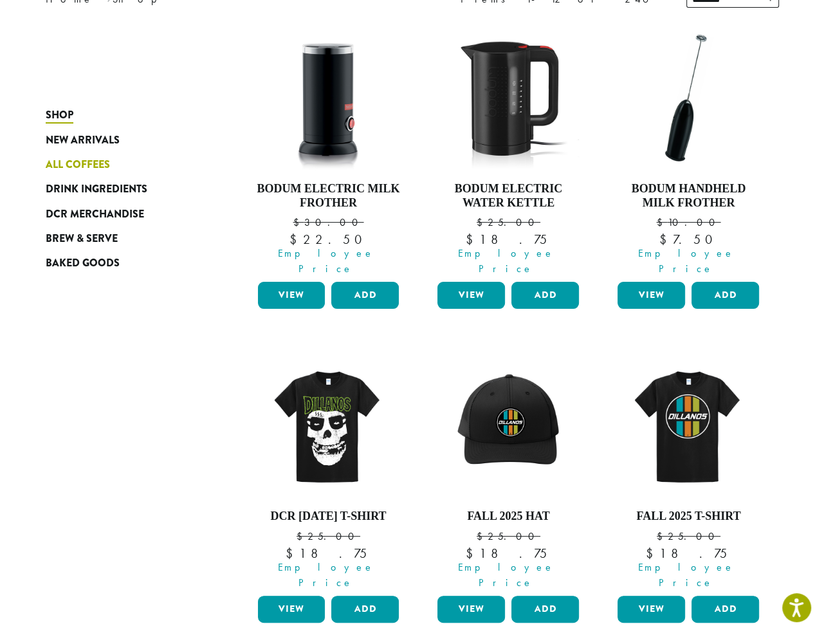
scroll to position [129, 0]
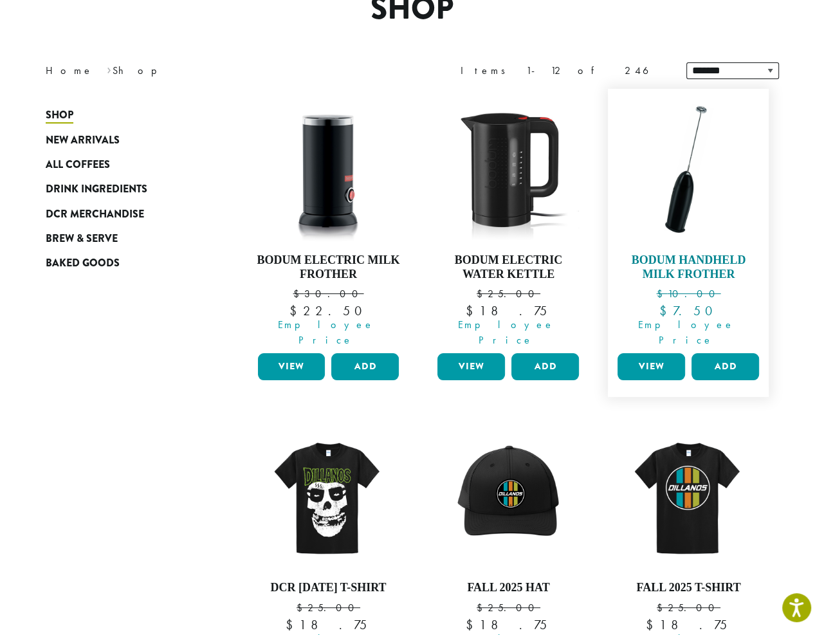
click at [677, 195] on img at bounding box center [688, 169] width 148 height 148
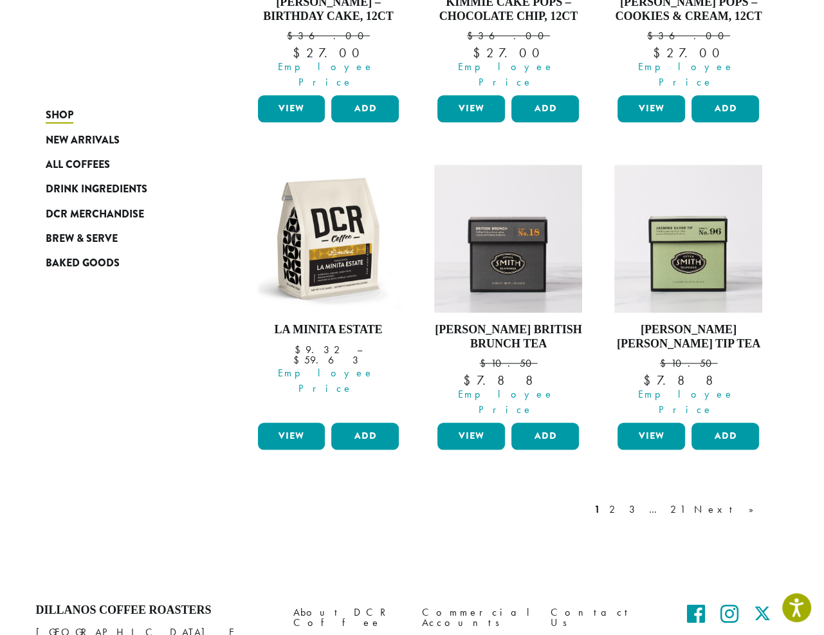
scroll to position [1092, 0]
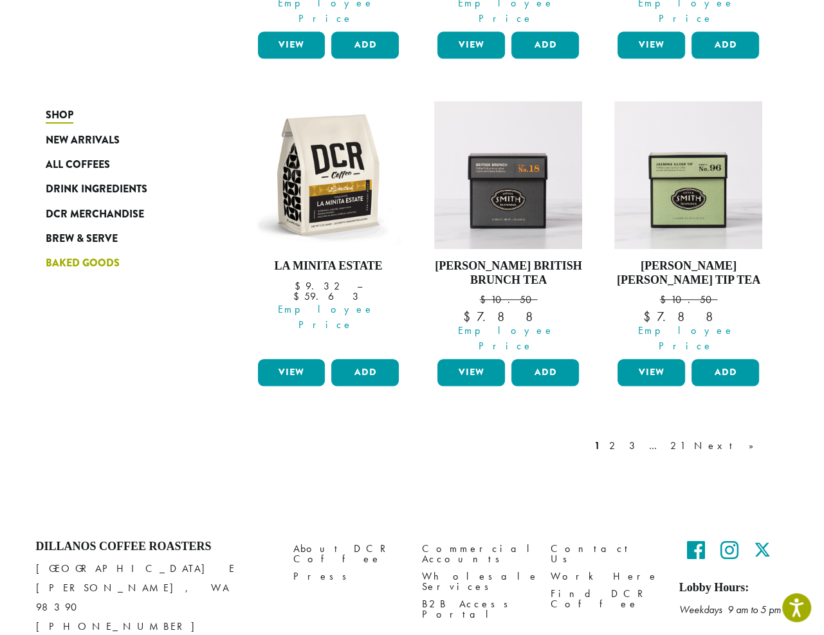
click at [90, 266] on span "Baked Goods" at bounding box center [83, 263] width 74 height 16
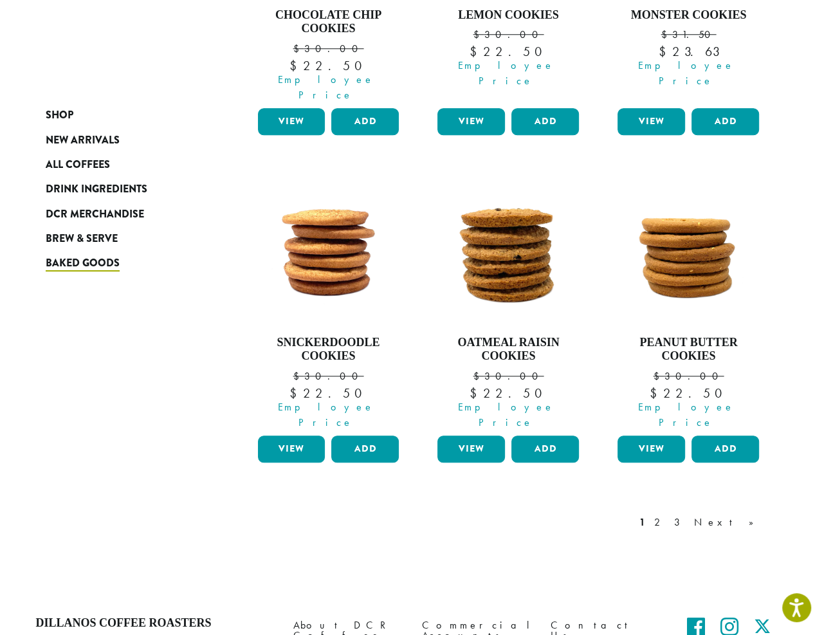
scroll to position [1092, 0]
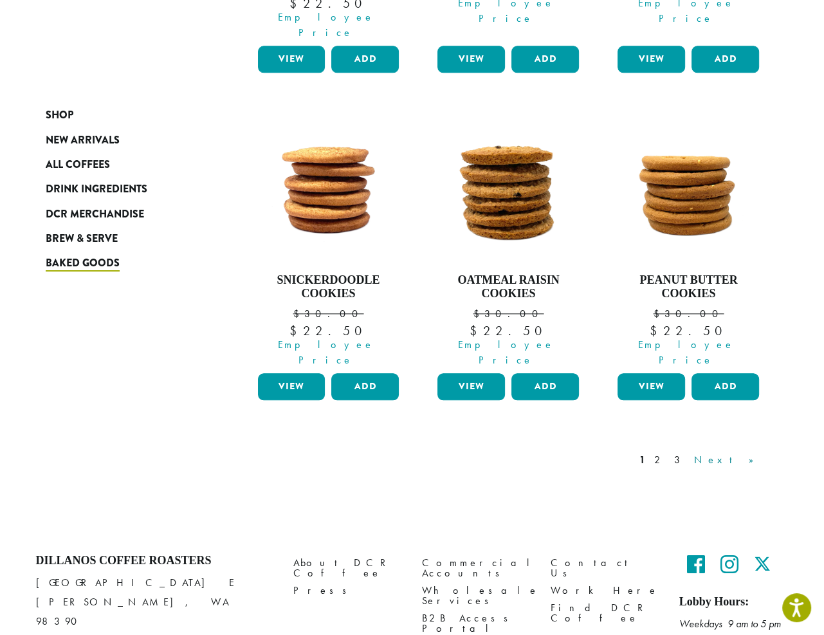
click at [746, 452] on link "Next »" at bounding box center [728, 459] width 74 height 15
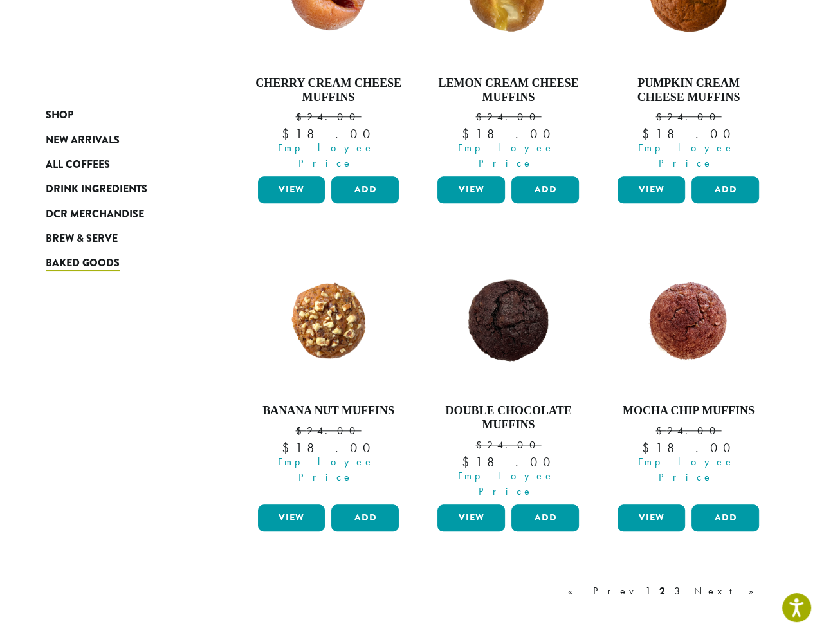
scroll to position [1106, 0]
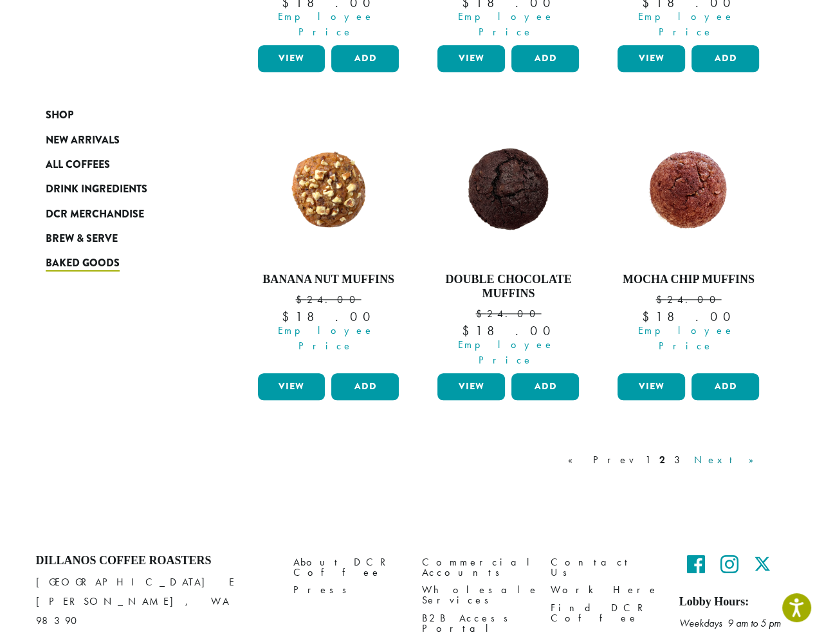
click at [751, 452] on link "Next »" at bounding box center [728, 459] width 74 height 15
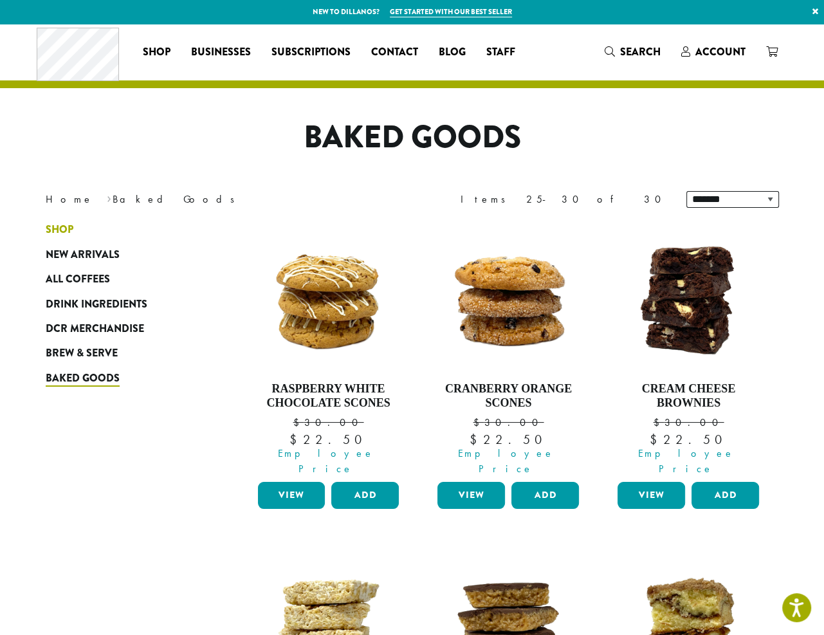
click at [51, 223] on span "Shop" at bounding box center [60, 230] width 28 height 16
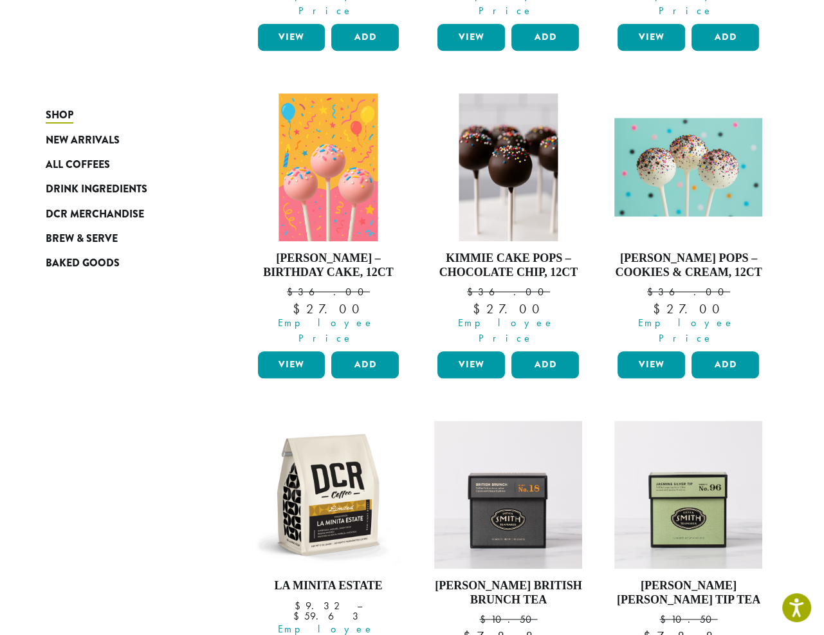
scroll to position [1092, 0]
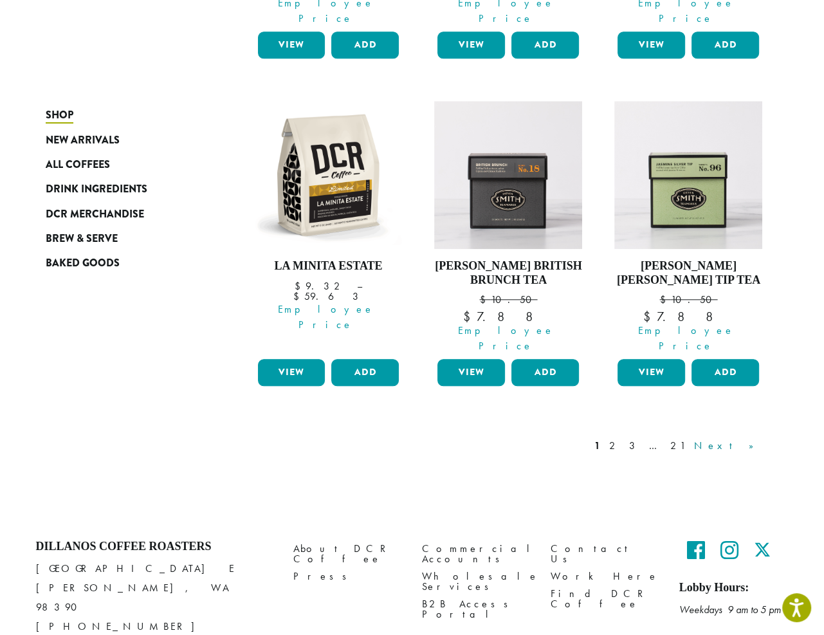
click at [743, 438] on link "Next »" at bounding box center [728, 445] width 74 height 15
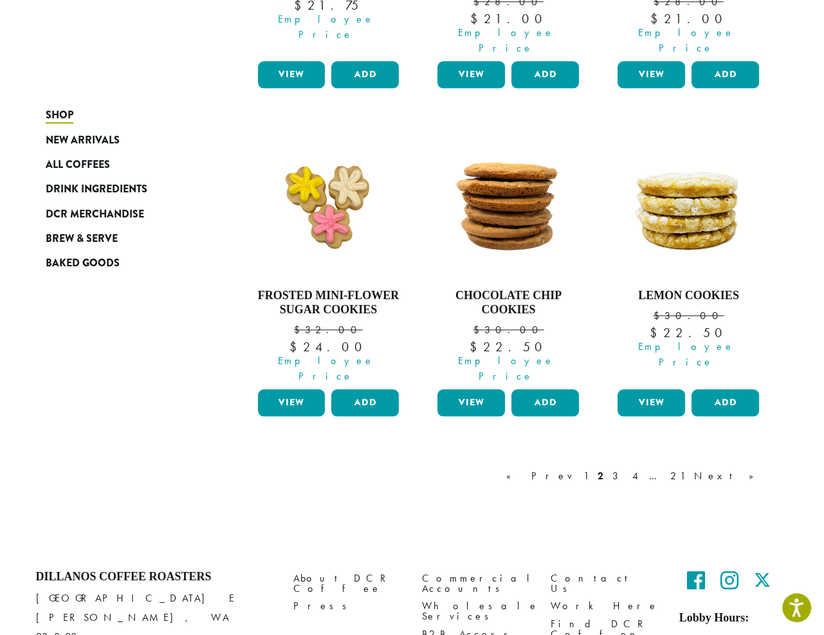
scroll to position [1106, 0]
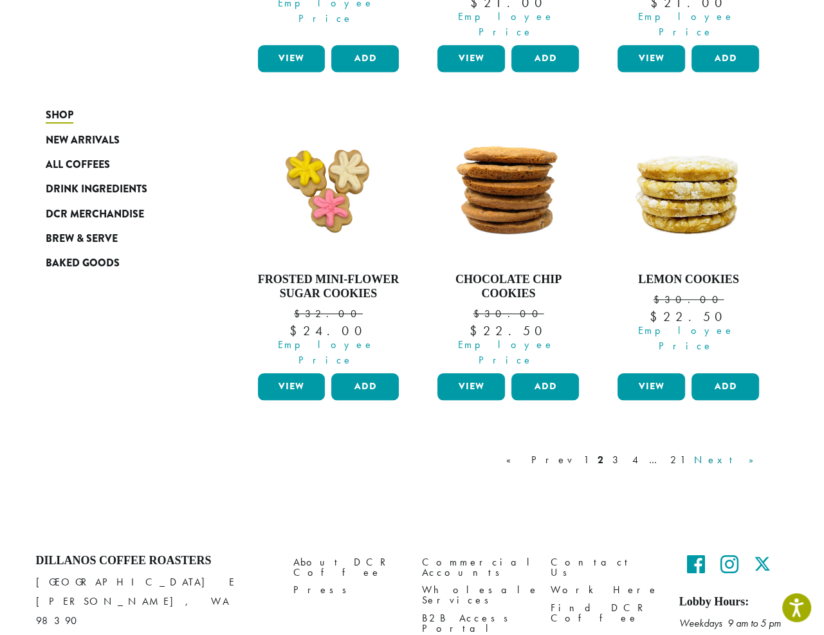
click at [754, 452] on link "Next »" at bounding box center [728, 459] width 74 height 15
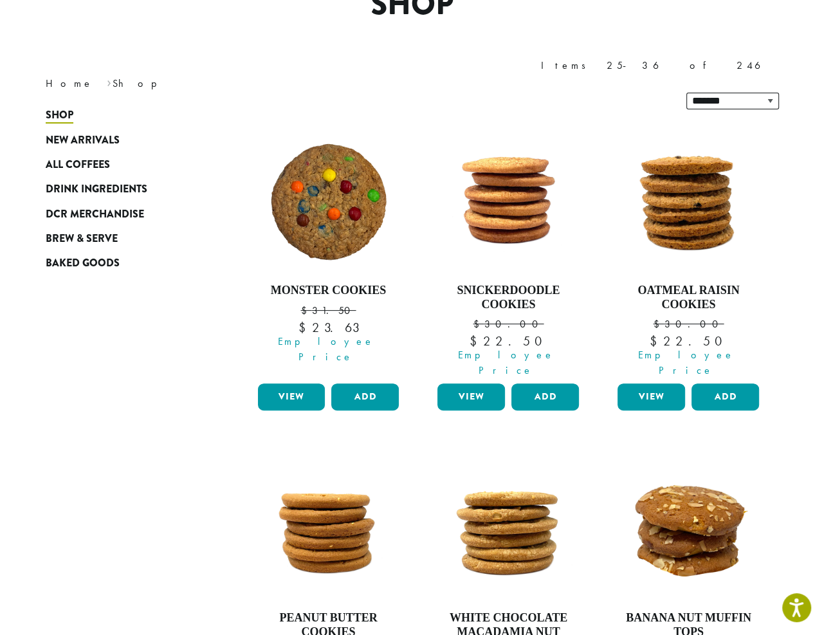
scroll to position [143, 0]
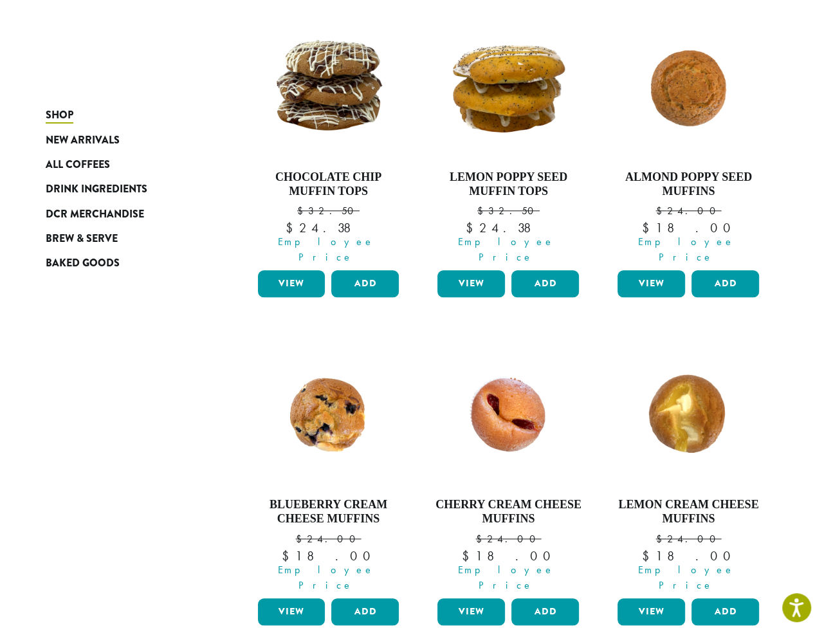
scroll to position [1106, 0]
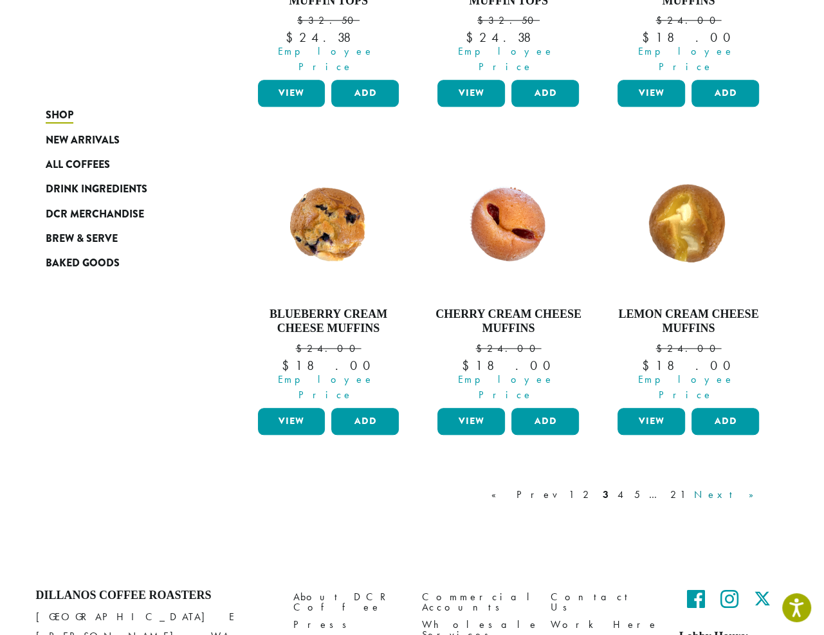
click at [749, 487] on link "Next »" at bounding box center [728, 494] width 74 height 15
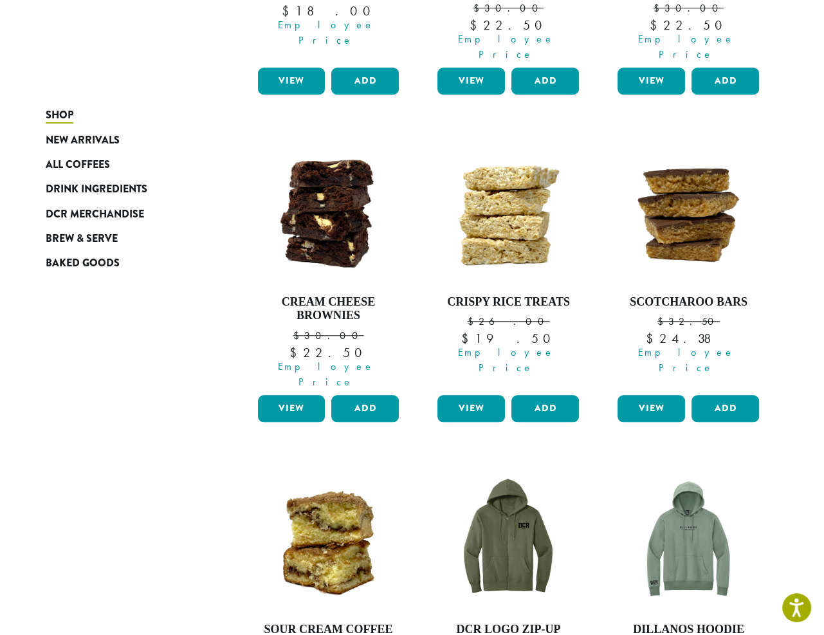
scroll to position [980, 0]
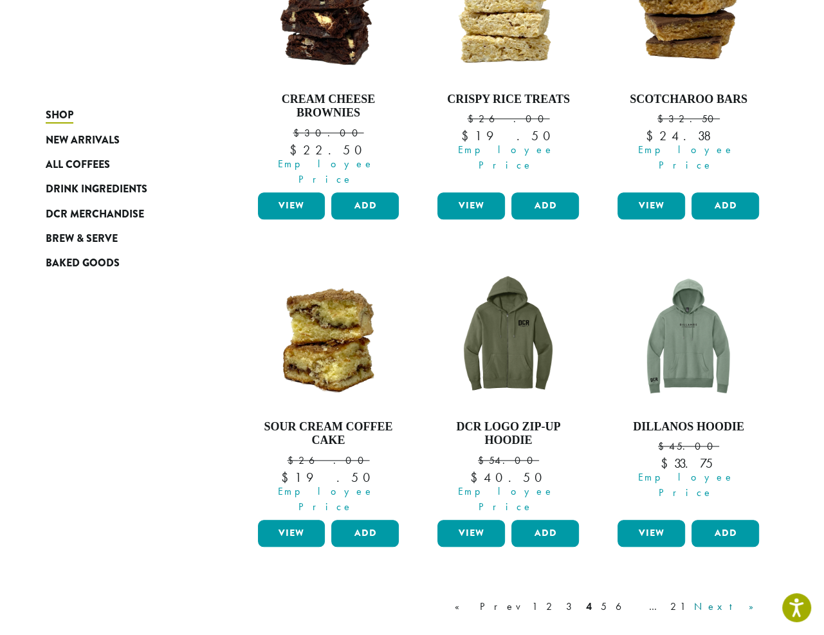
click at [749, 599] on link "Next »" at bounding box center [728, 606] width 74 height 15
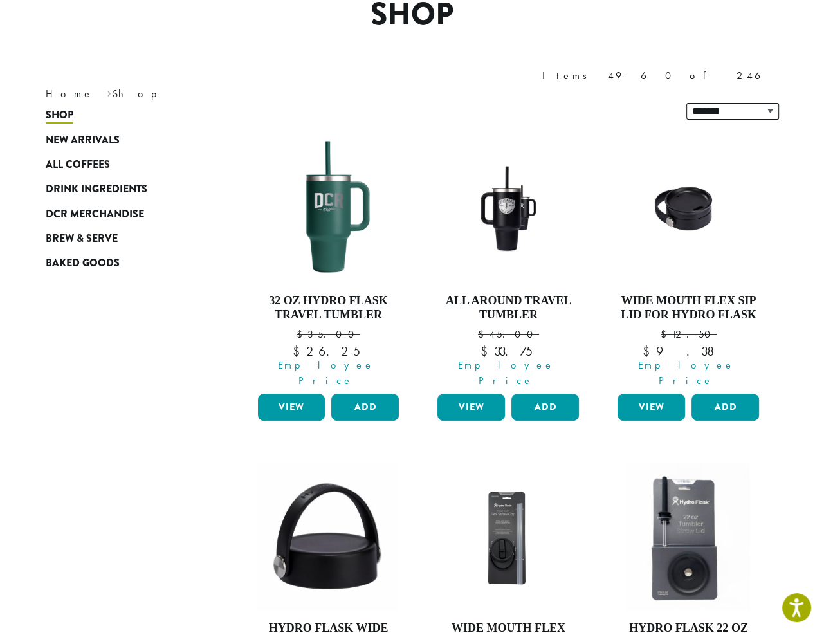
scroll to position [79, 0]
